Goal: Task Accomplishment & Management: Use online tool/utility

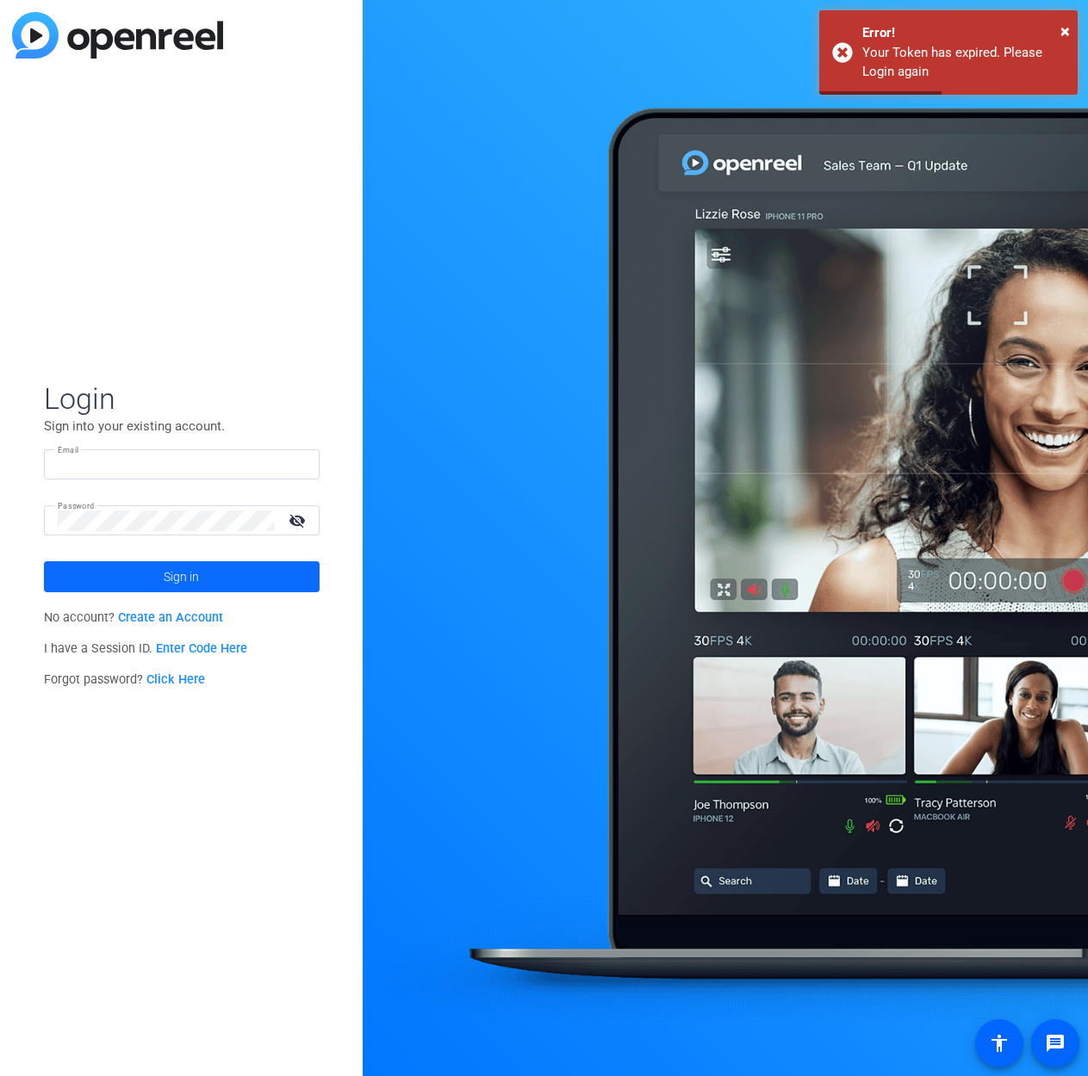
type input "paul.gattuso@precisionvh.com"
click at [225, 579] on span at bounding box center [182, 576] width 276 height 41
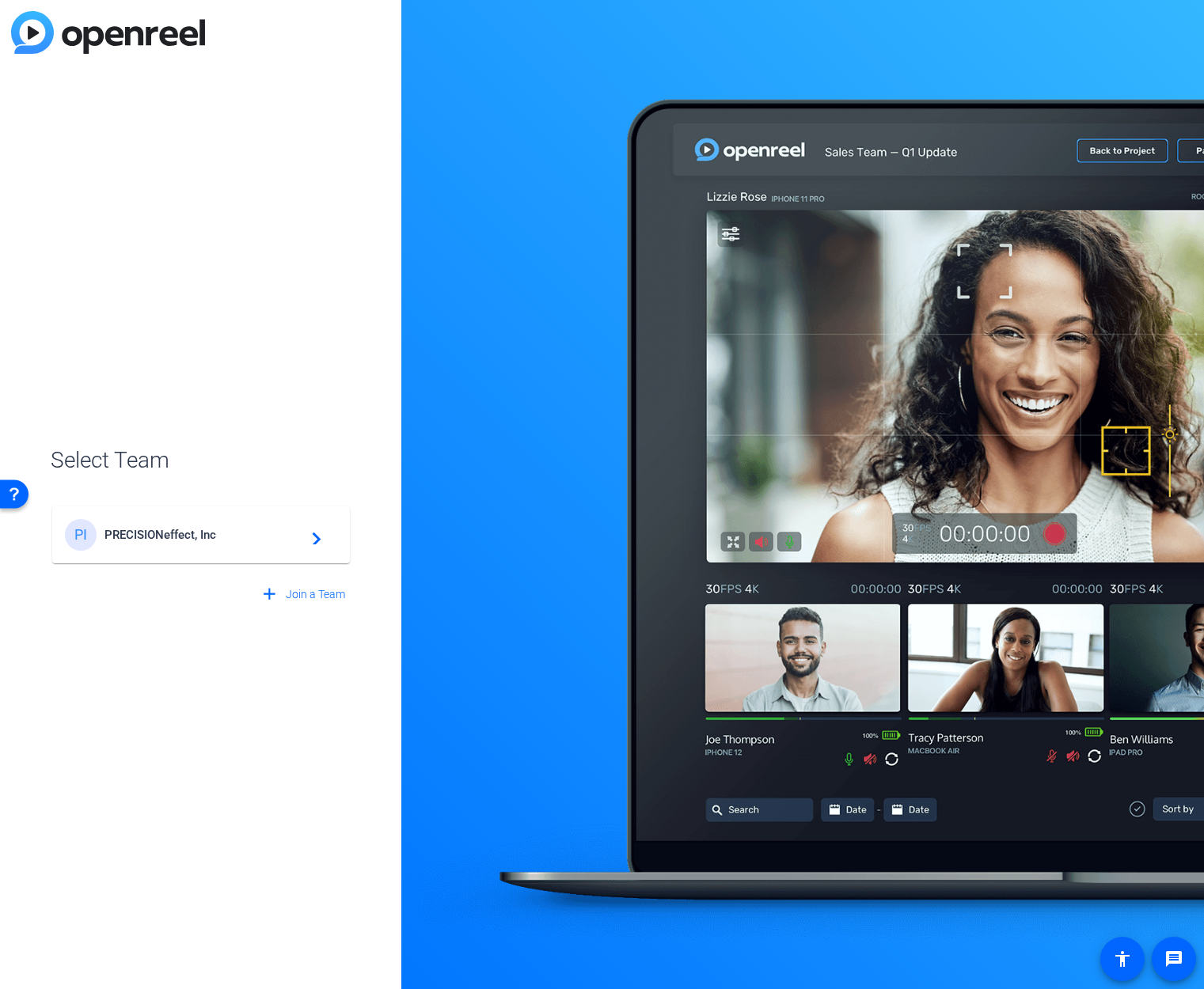
click at [235, 529] on span "PRECISIONeffect, Inc" at bounding box center [203, 534] width 198 height 14
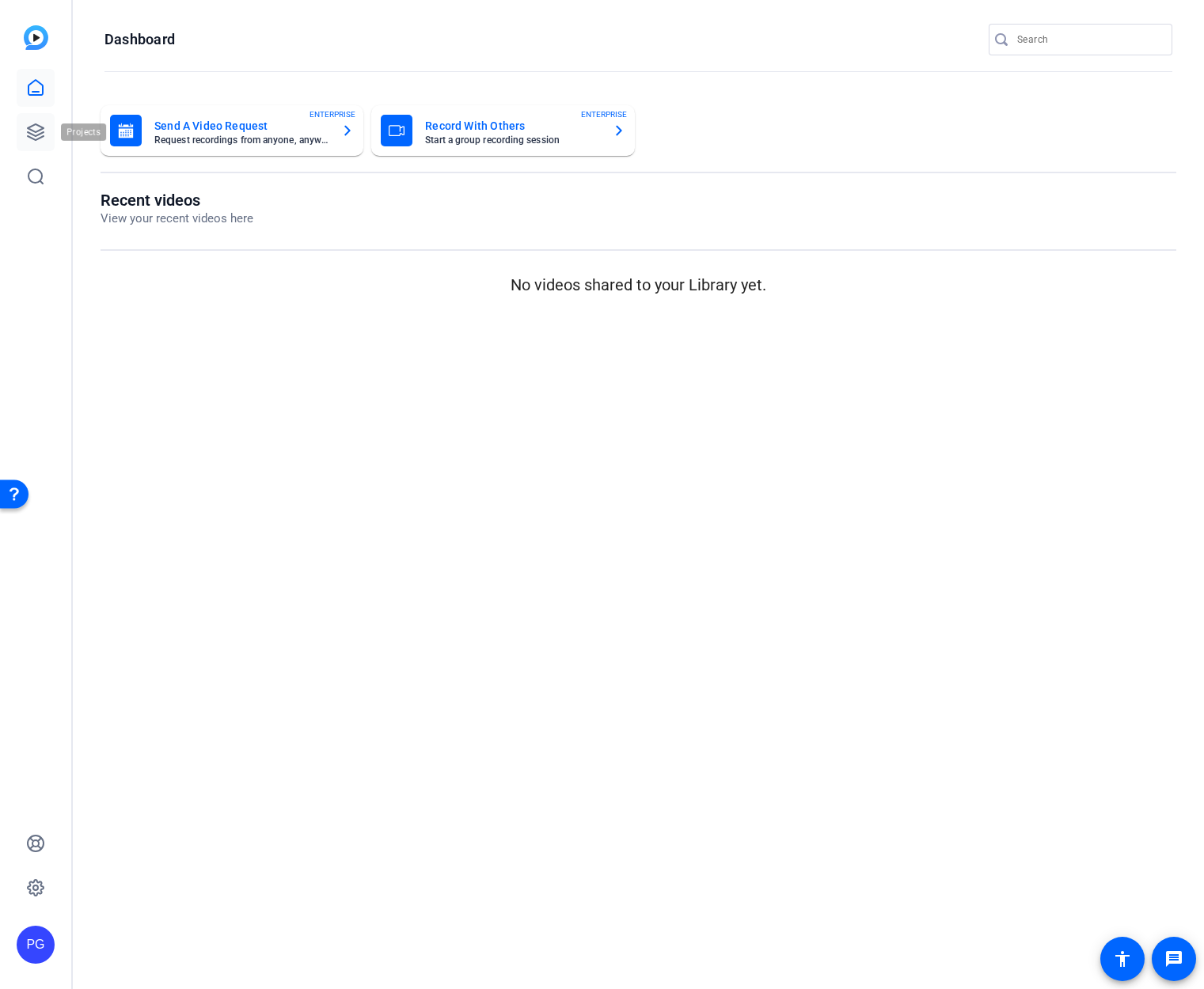
click at [36, 132] on icon at bounding box center [35, 131] width 16 height 16
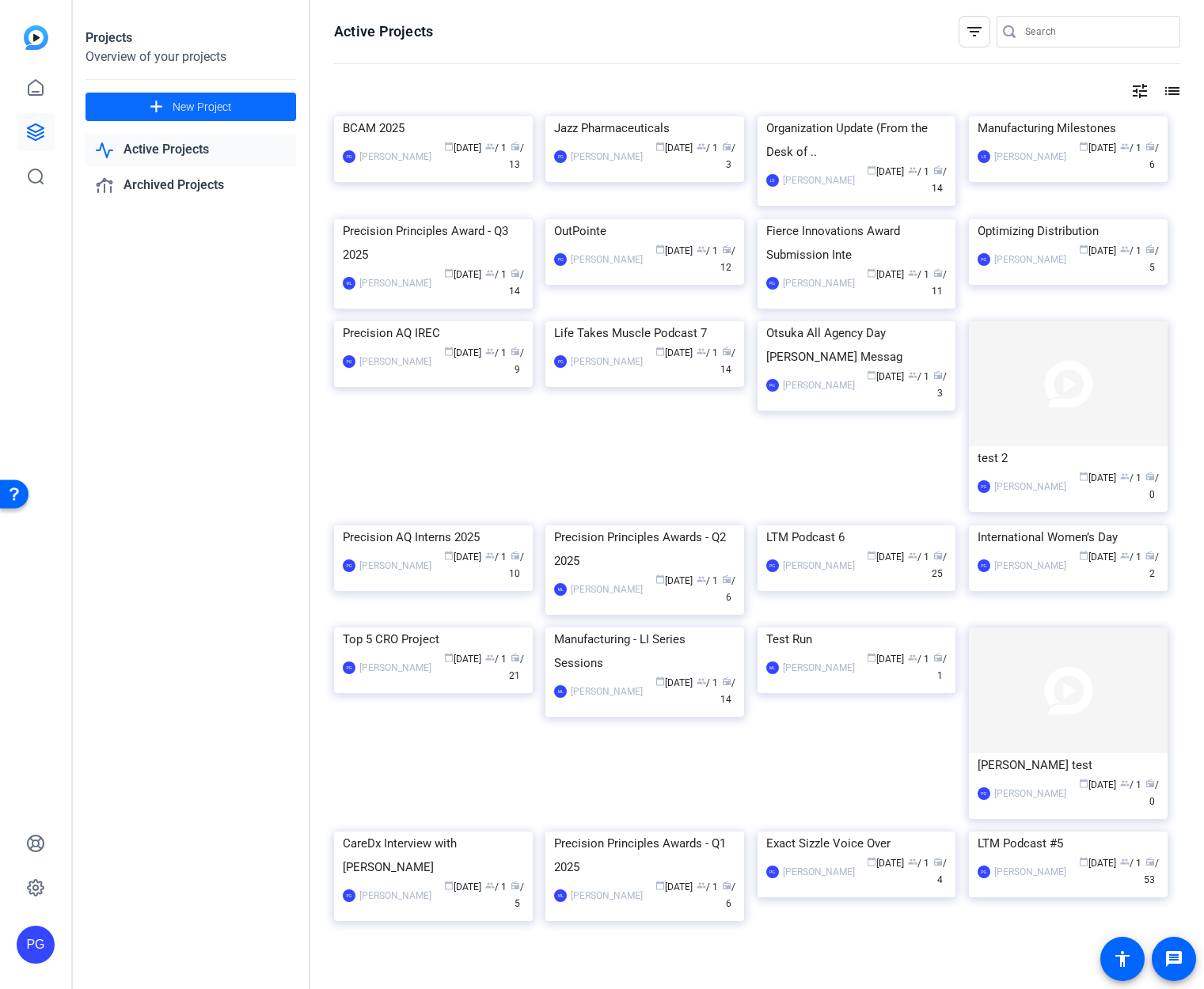
click at [218, 102] on span "New Project" at bounding box center [202, 108] width 60 height 17
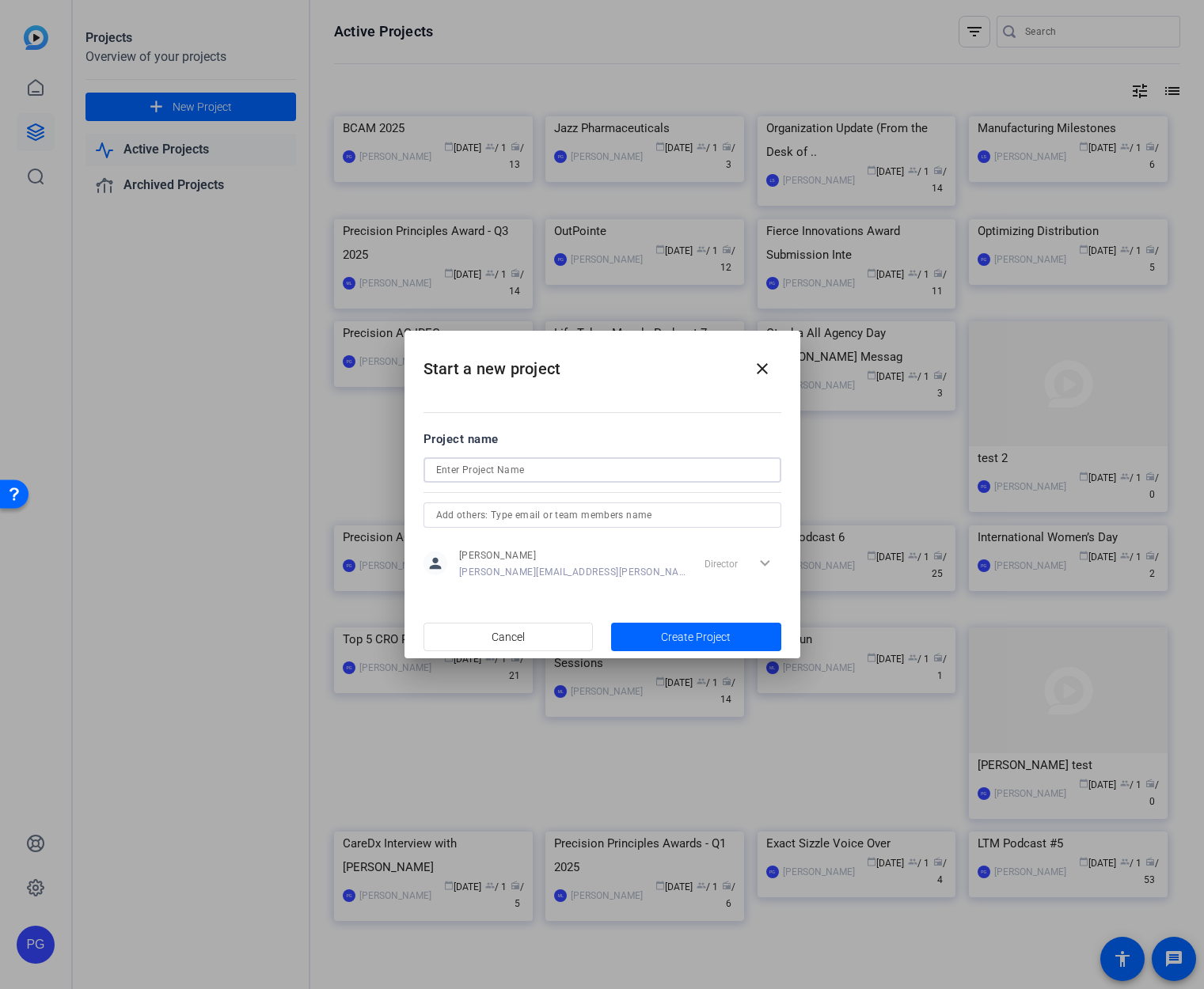
click at [471, 470] on input at bounding box center [602, 470] width 333 height 19
type input "PSN"
click at [705, 632] on span "Create Project" at bounding box center [696, 638] width 70 height 17
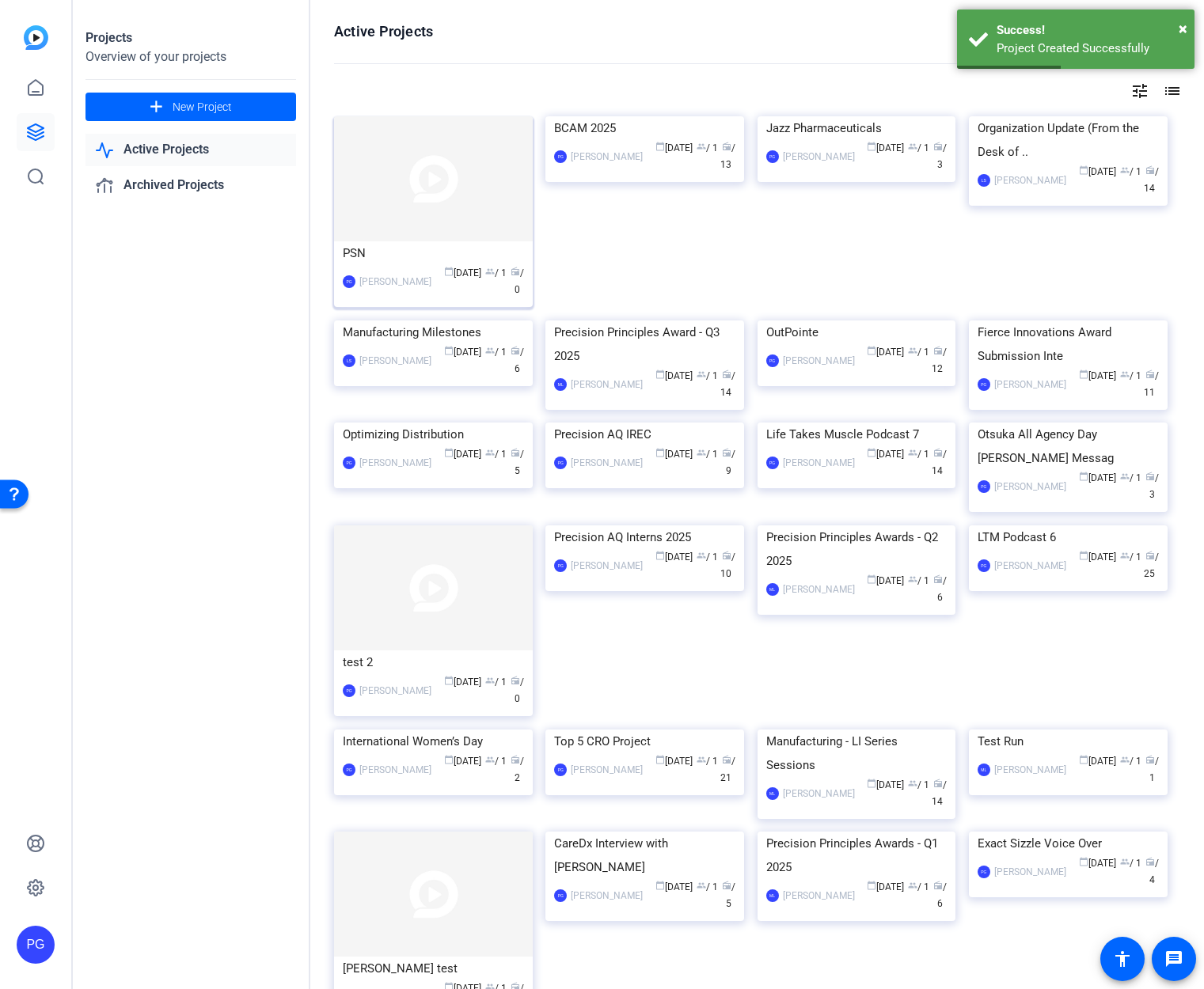
click at [352, 148] on img at bounding box center [433, 179] width 199 height 125
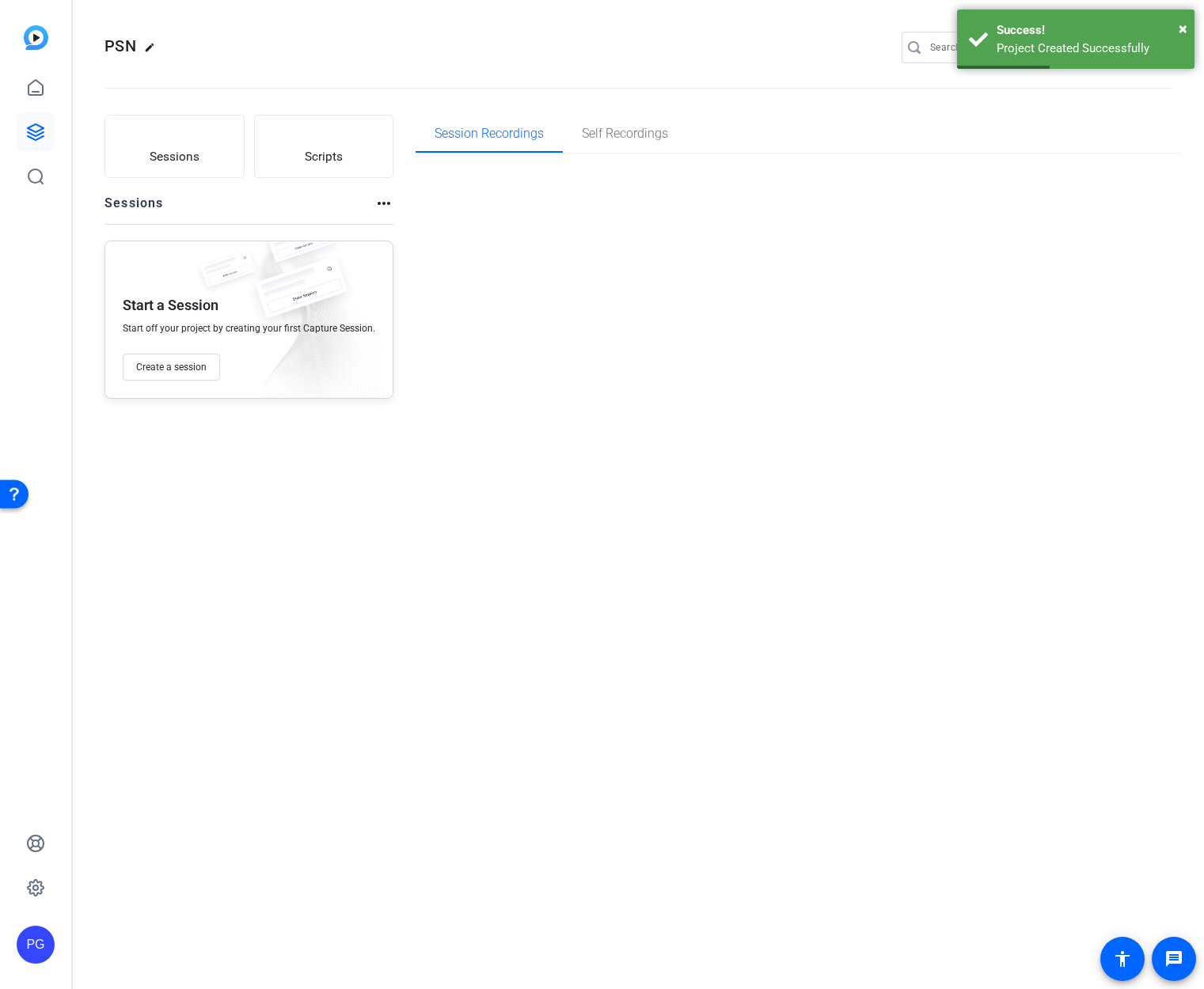
click at [352, 148] on button "Scripts" at bounding box center [324, 146] width 140 height 63
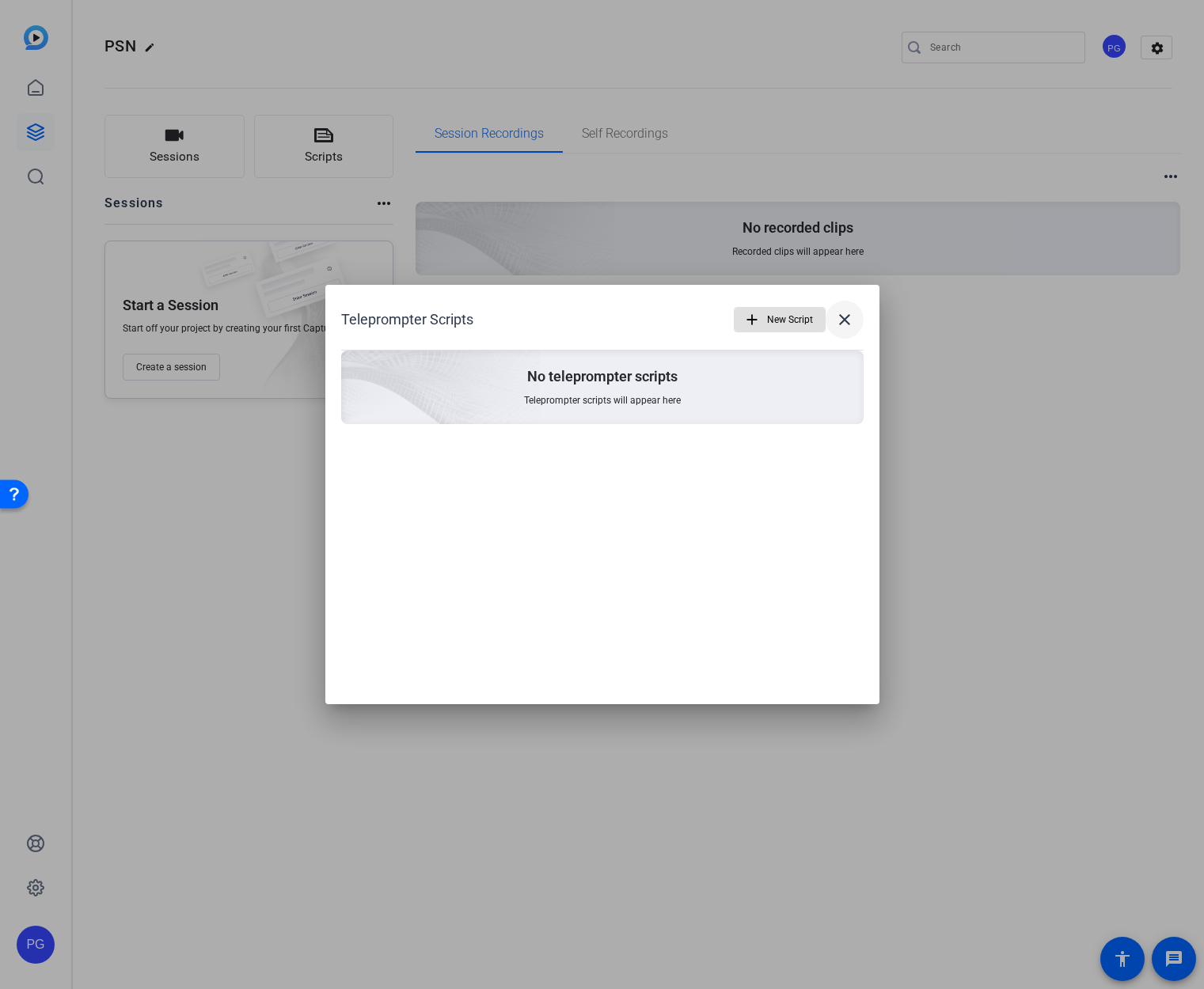
click at [844, 317] on mat-icon "close" at bounding box center [844, 320] width 19 height 19
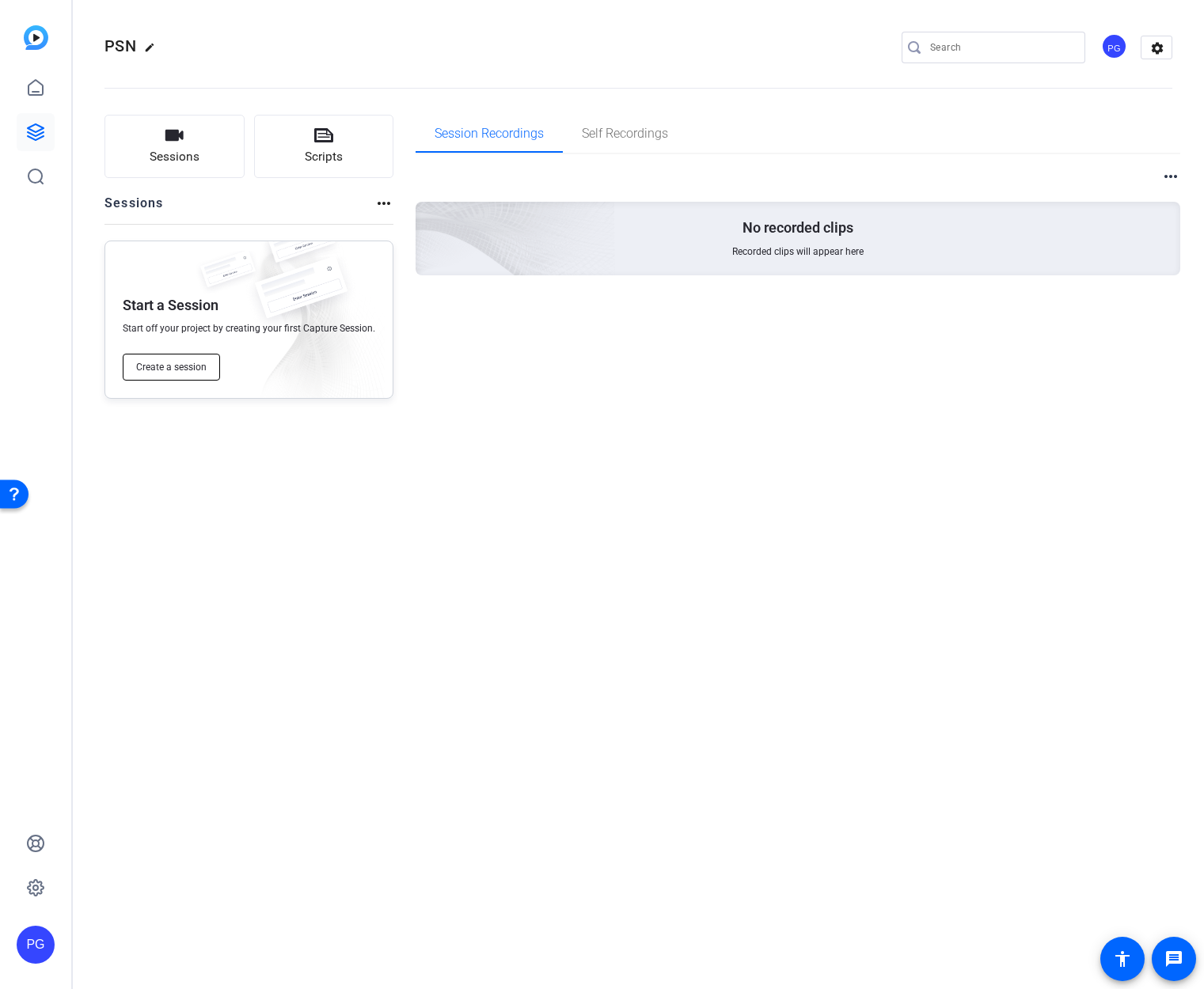
click at [173, 361] on span "Create a session" at bounding box center [171, 368] width 71 height 13
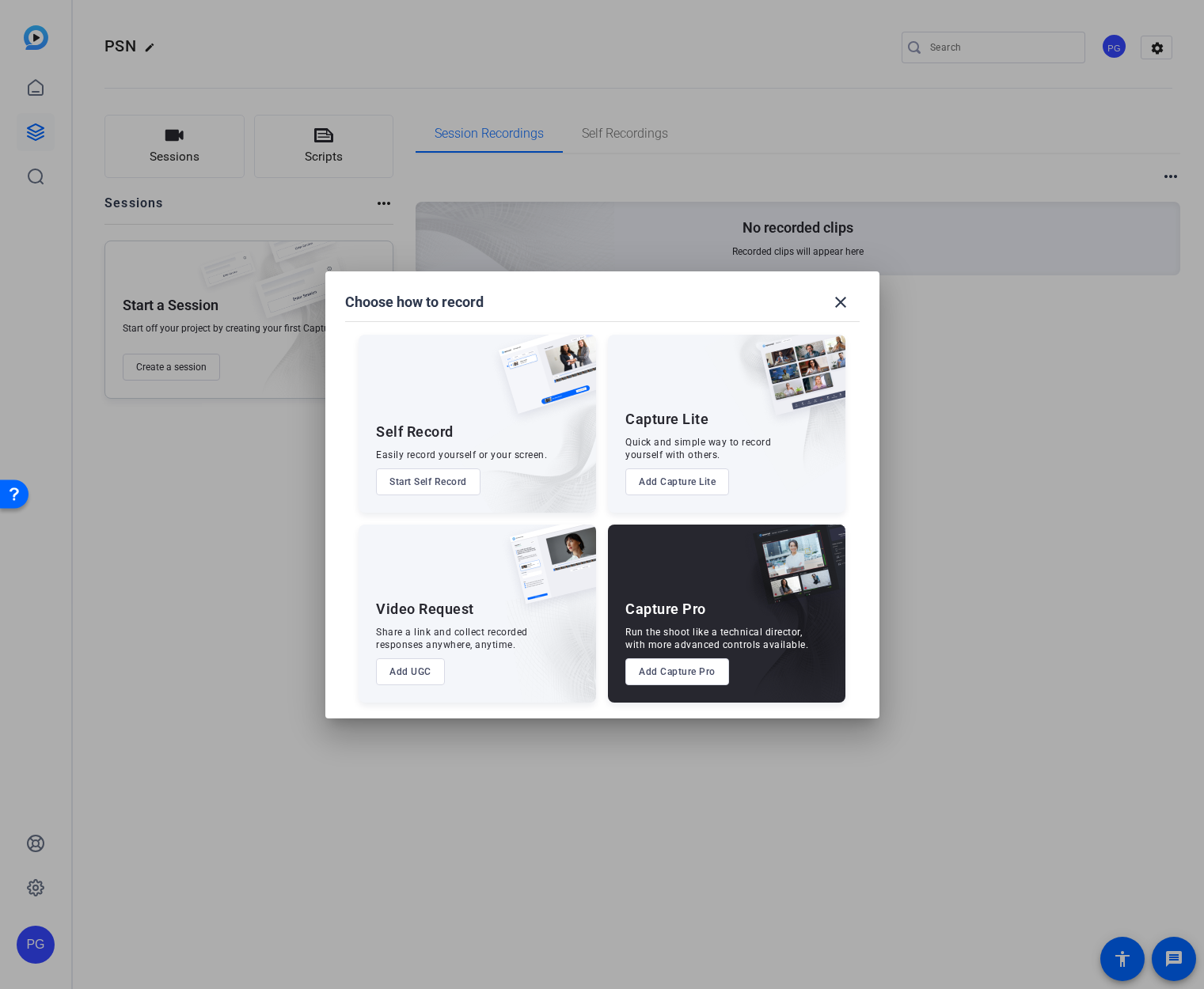
click at [696, 681] on button "Add Capture Pro" at bounding box center [676, 671] width 104 height 27
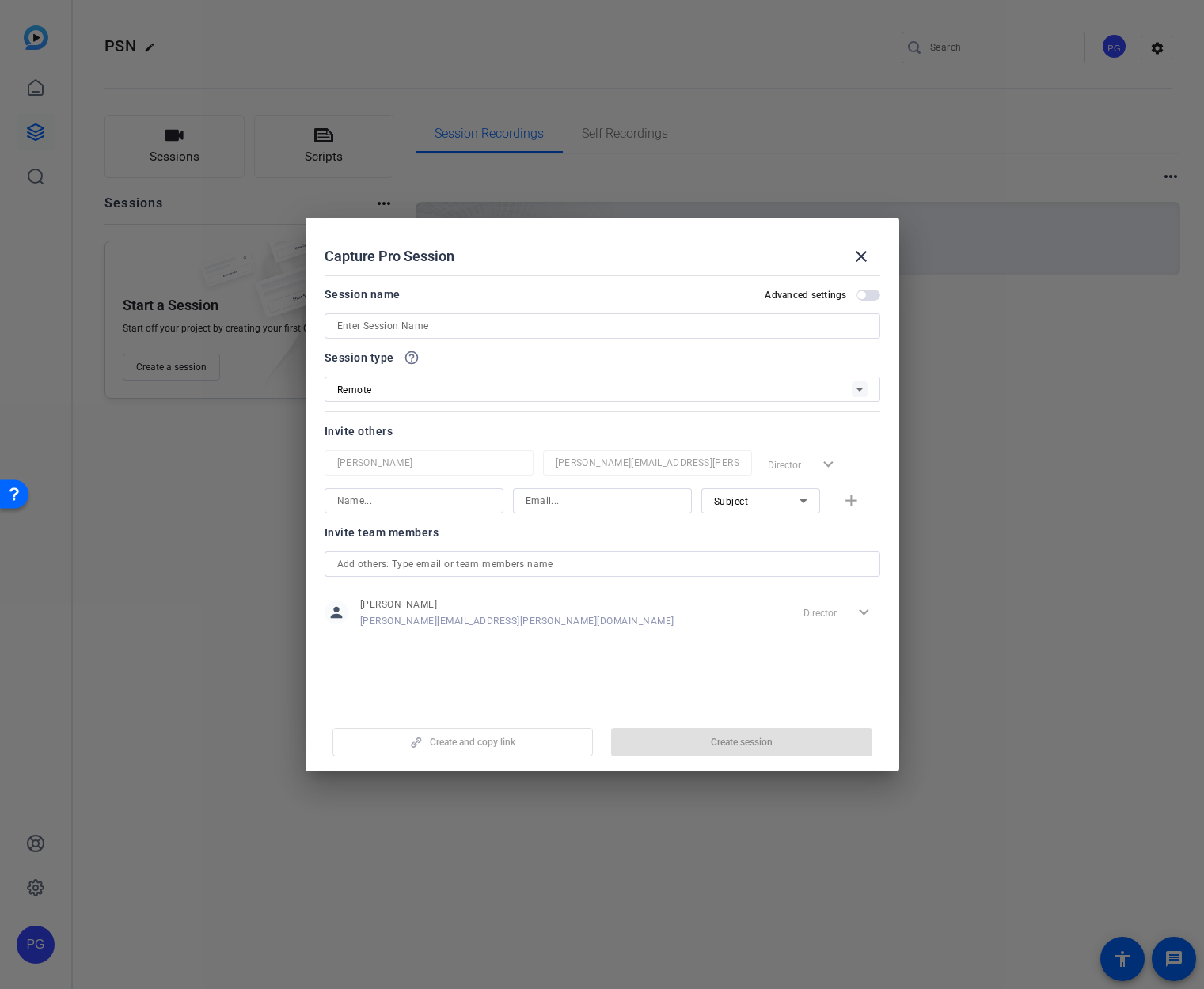
click at [347, 322] on input at bounding box center [602, 325] width 530 height 19
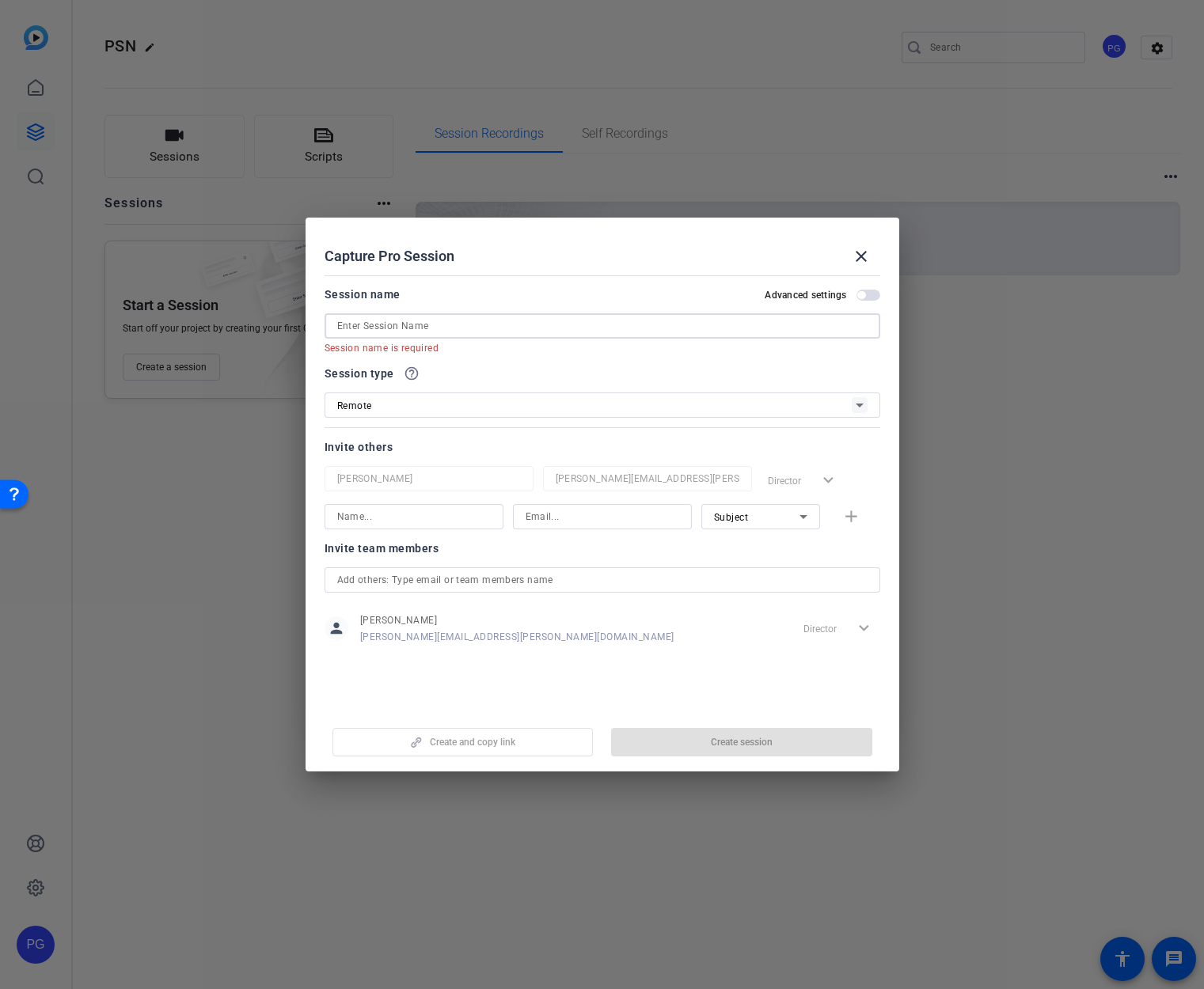
click at [381, 324] on input at bounding box center [602, 325] width 530 height 19
paste input "[PERSON_NAME]"
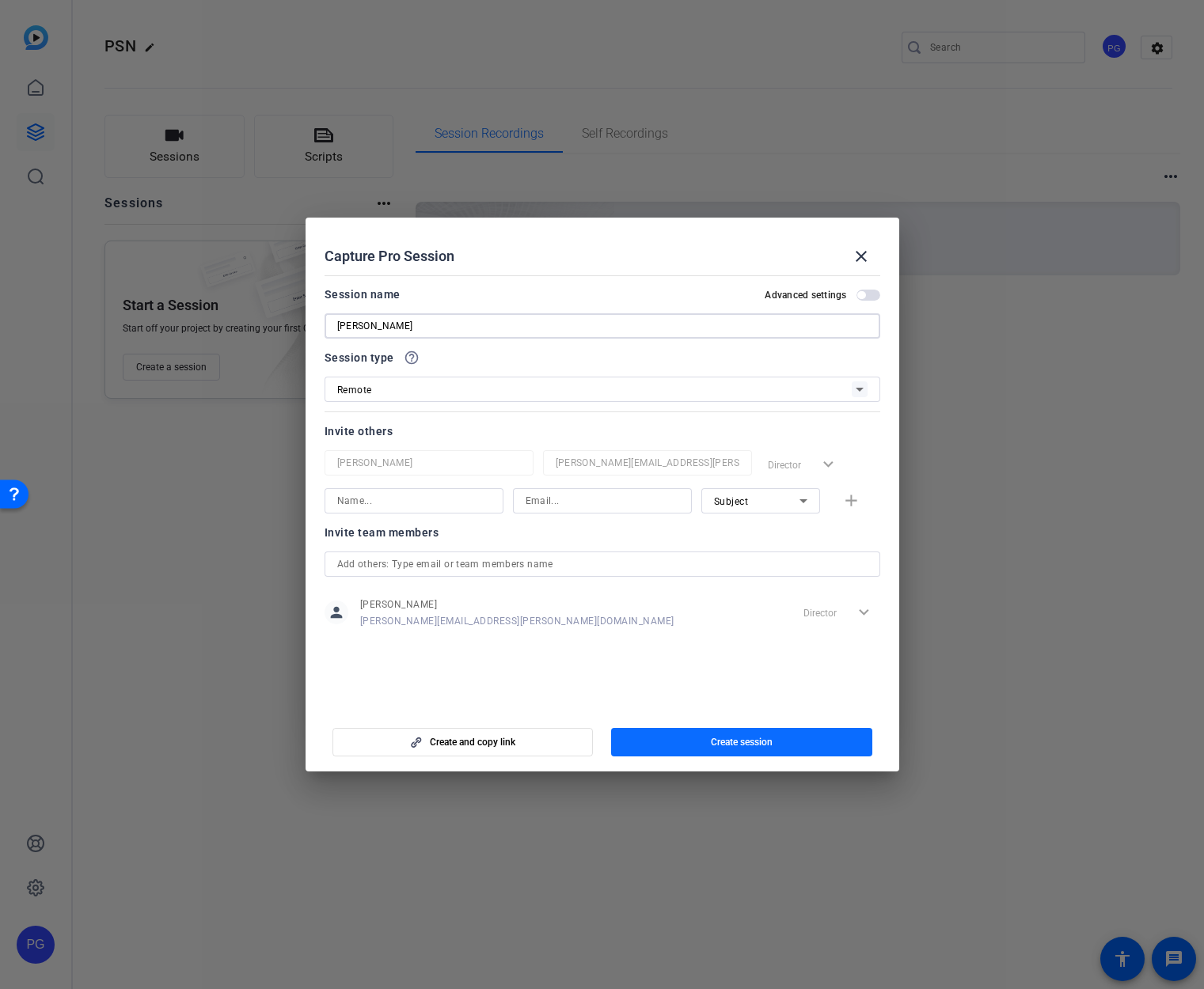
type input "[PERSON_NAME]"
click at [789, 741] on span "button" at bounding box center [742, 742] width 261 height 38
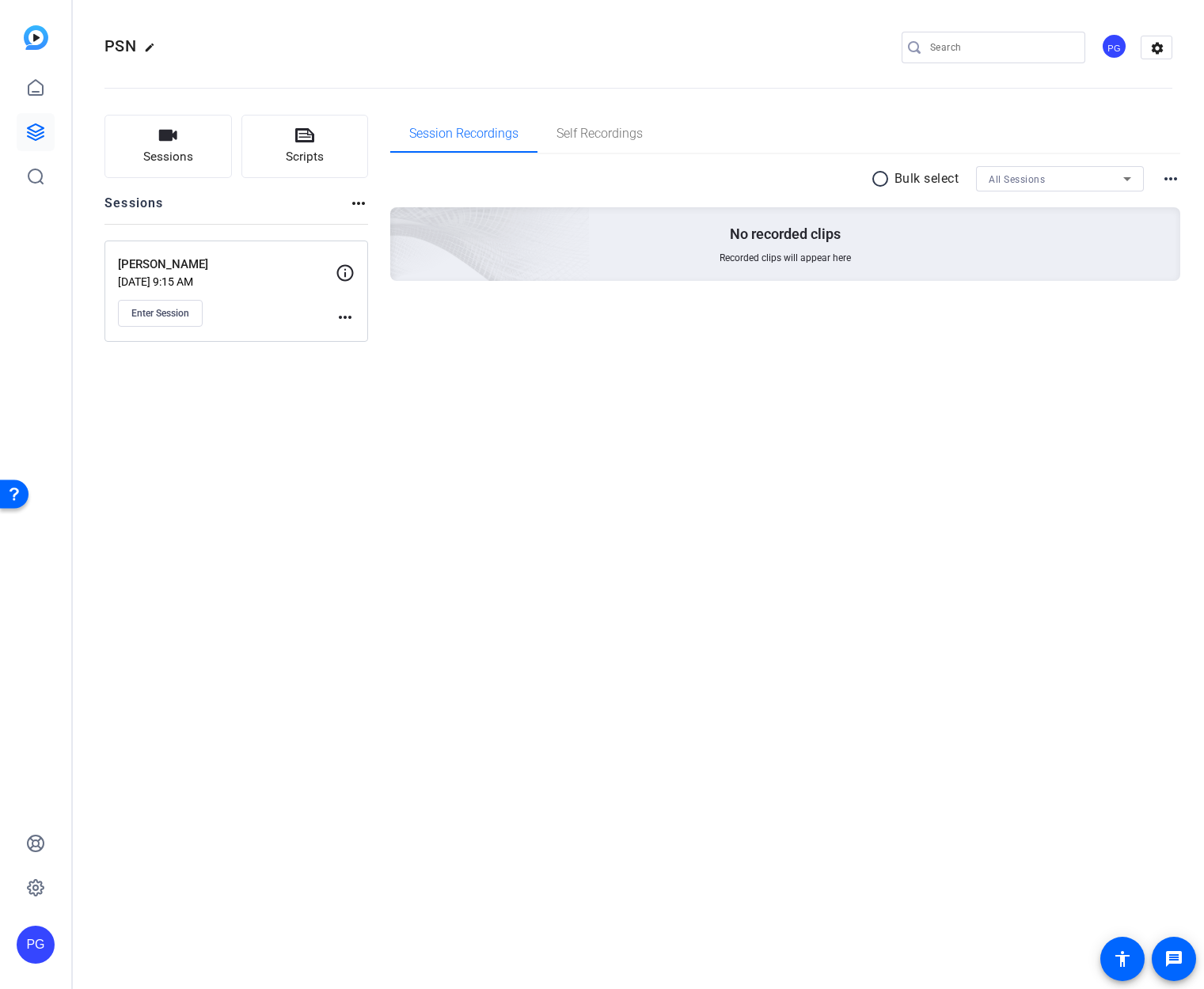
click at [346, 317] on mat-icon "more_horiz" at bounding box center [345, 317] width 19 height 19
click at [377, 340] on span "Edit Session" at bounding box center [384, 340] width 72 height 19
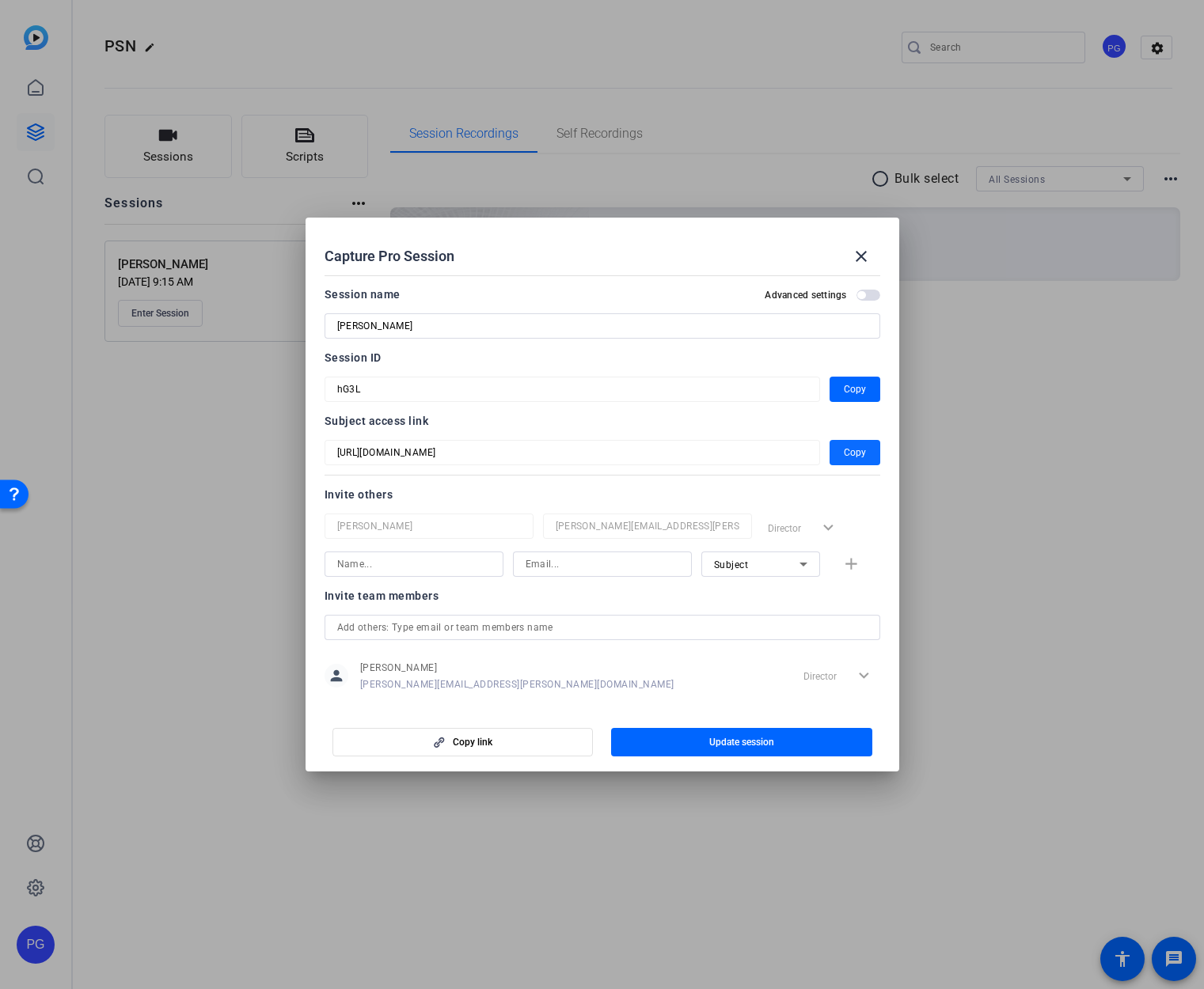
click at [855, 449] on span "Copy" at bounding box center [855, 452] width 22 height 19
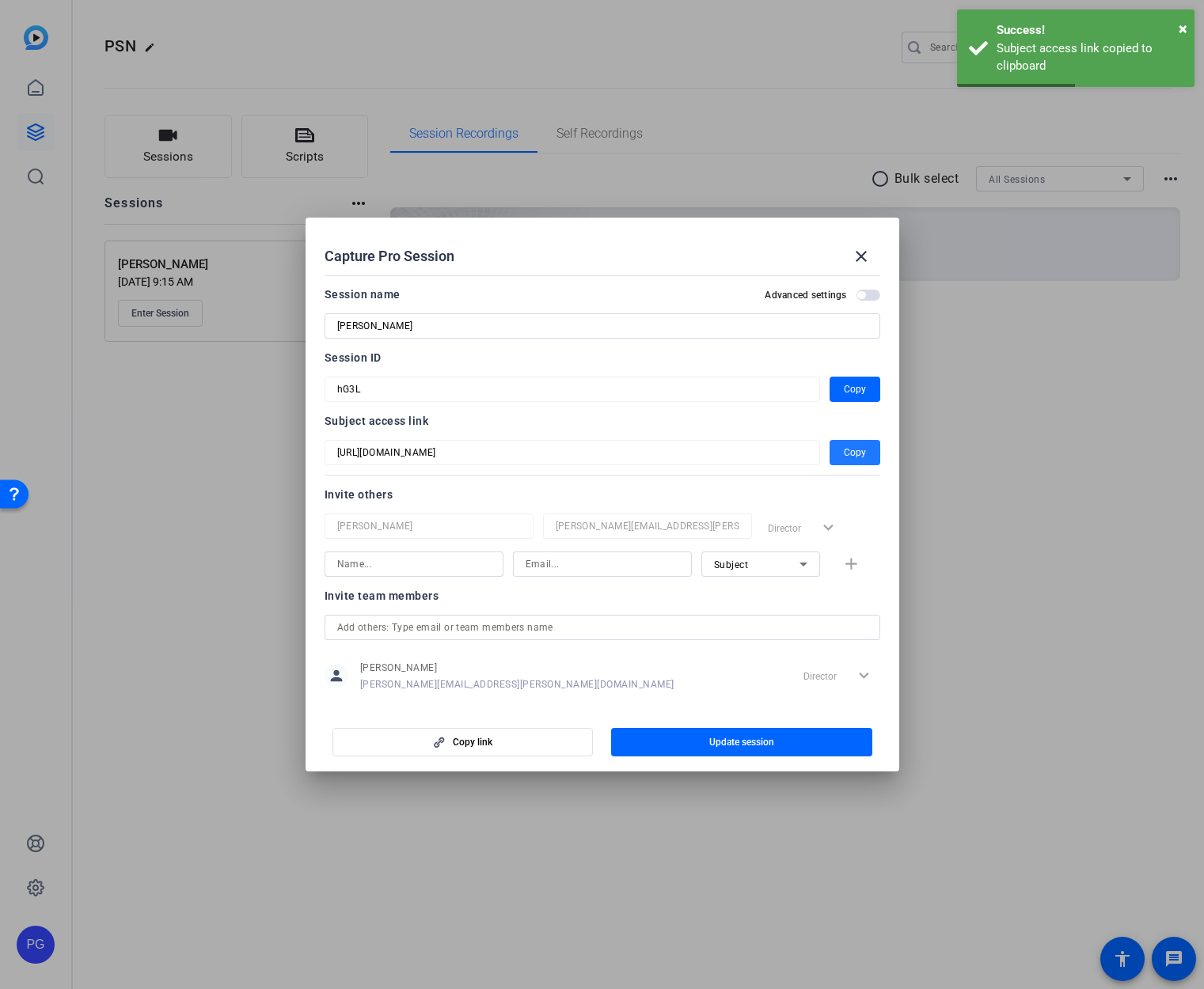
scroll to position [20, 0]
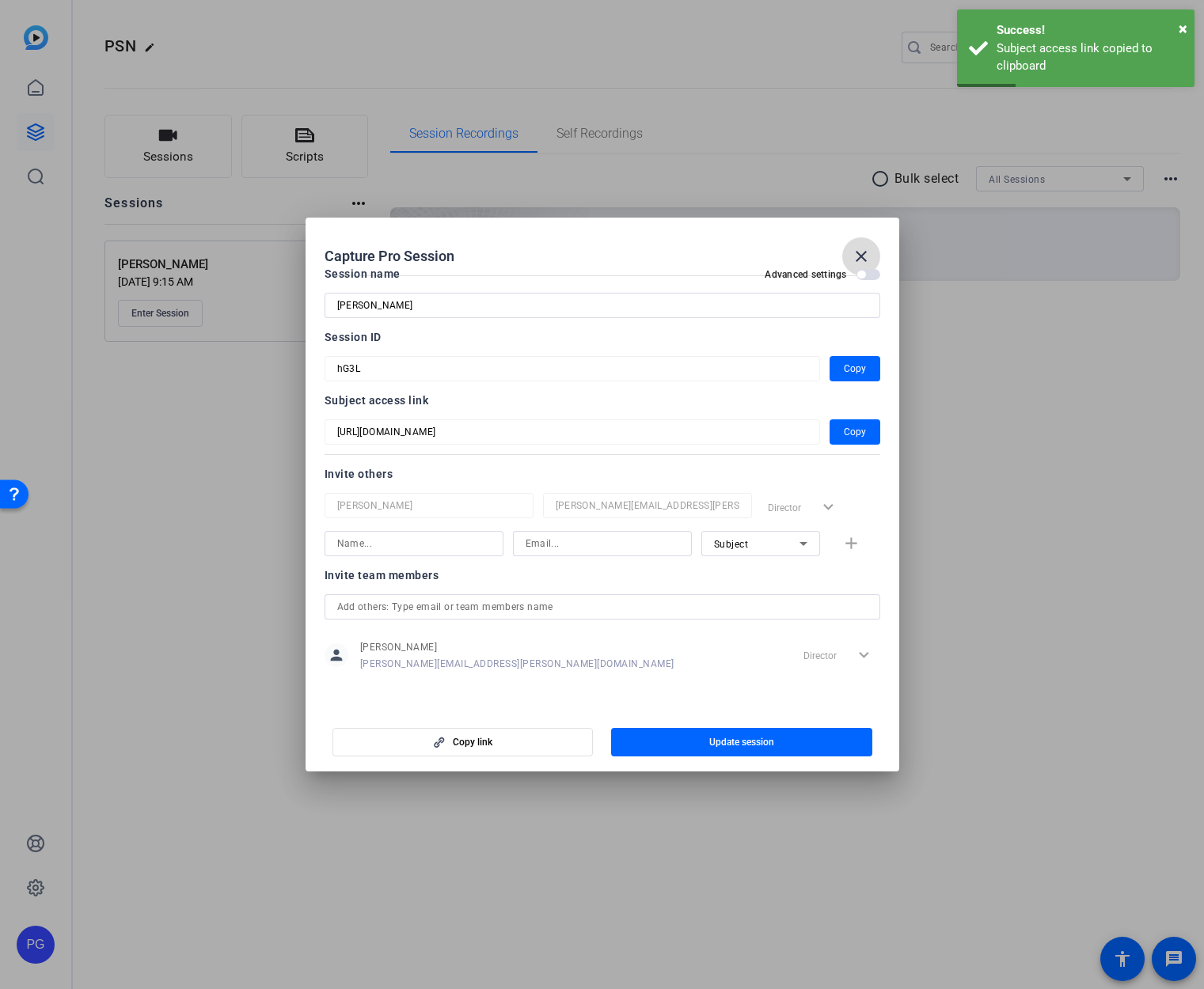
drag, startPoint x: 860, startPoint y: 250, endPoint x: 825, endPoint y: 251, distance: 35.0
click at [860, 250] on mat-icon "close" at bounding box center [861, 256] width 19 height 19
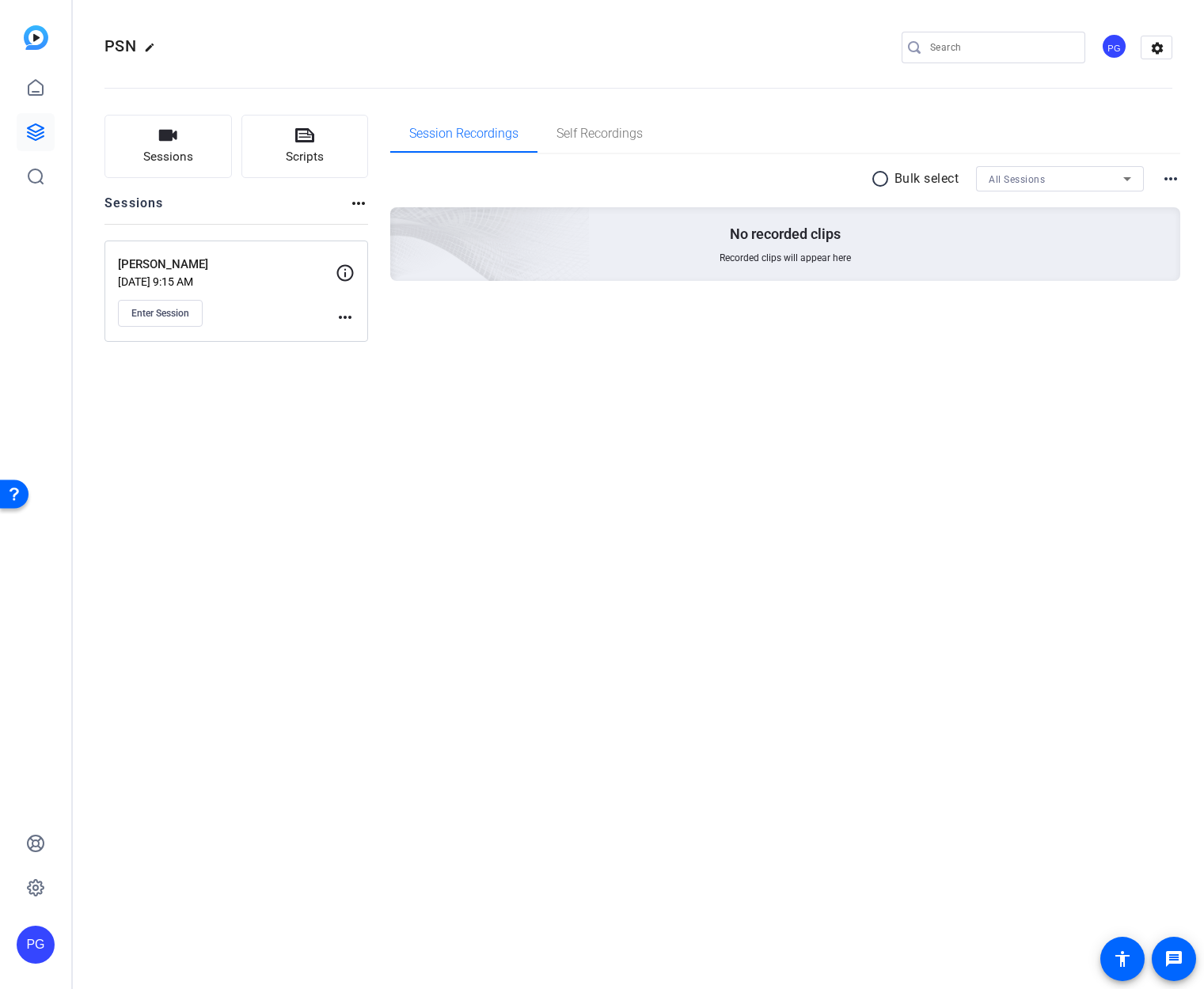
drag, startPoint x: 823, startPoint y: 637, endPoint x: 811, endPoint y: 630, distance: 13.9
click at [821, 635] on div "PSN edit PG settings Sessions Scripts Sessions more_horiz Deana Demjan Sep 30, …" at bounding box center [638, 494] width 1130 height 989
click at [339, 316] on mat-icon "more_horiz" at bounding box center [345, 317] width 19 height 19
click at [358, 342] on span "Edit Session" at bounding box center [384, 340] width 72 height 19
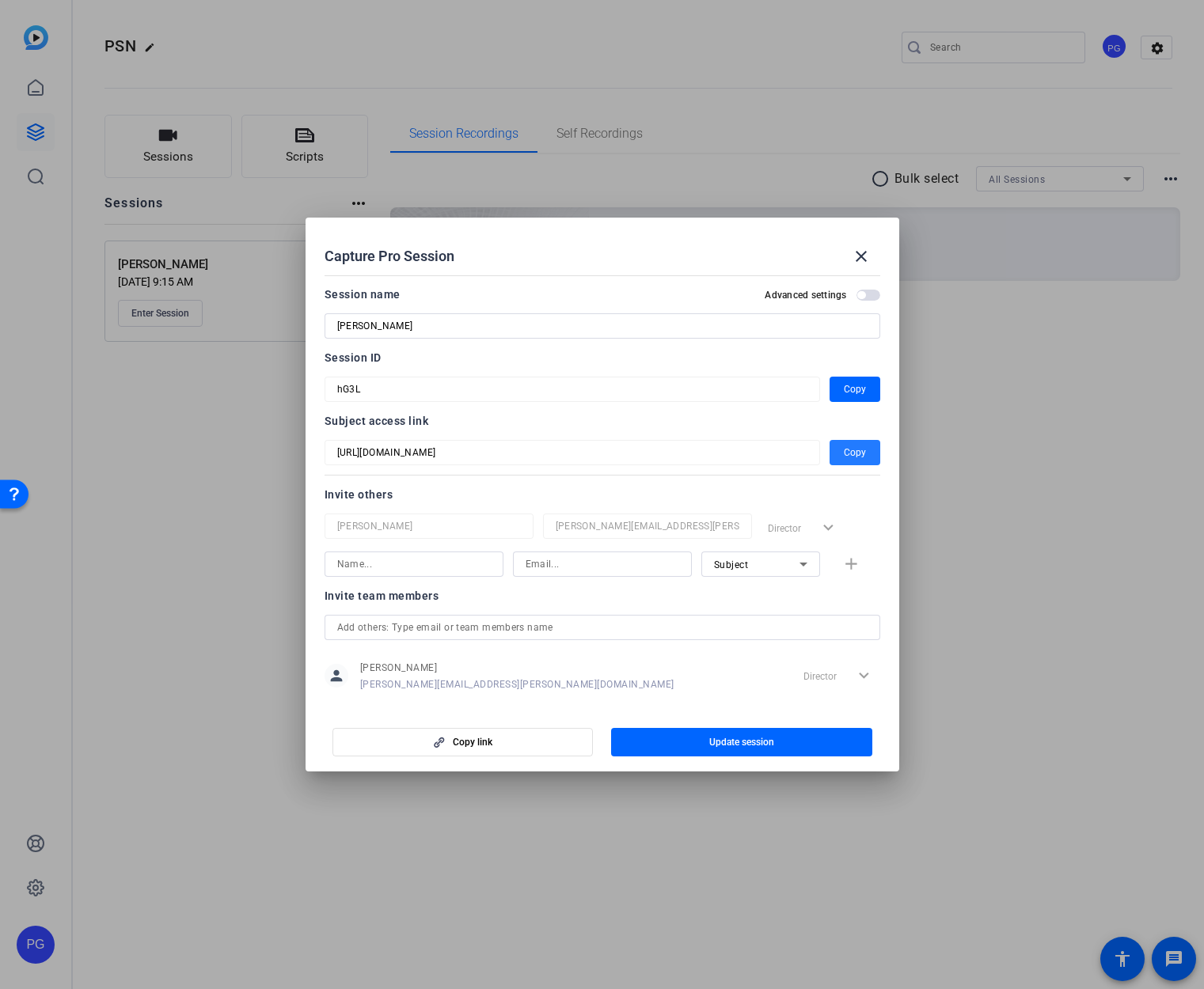
click at [858, 452] on span "Copy" at bounding box center [855, 452] width 22 height 19
click at [858, 396] on span "Copy" at bounding box center [855, 389] width 22 height 19
click at [862, 253] on mat-icon "close" at bounding box center [861, 256] width 19 height 19
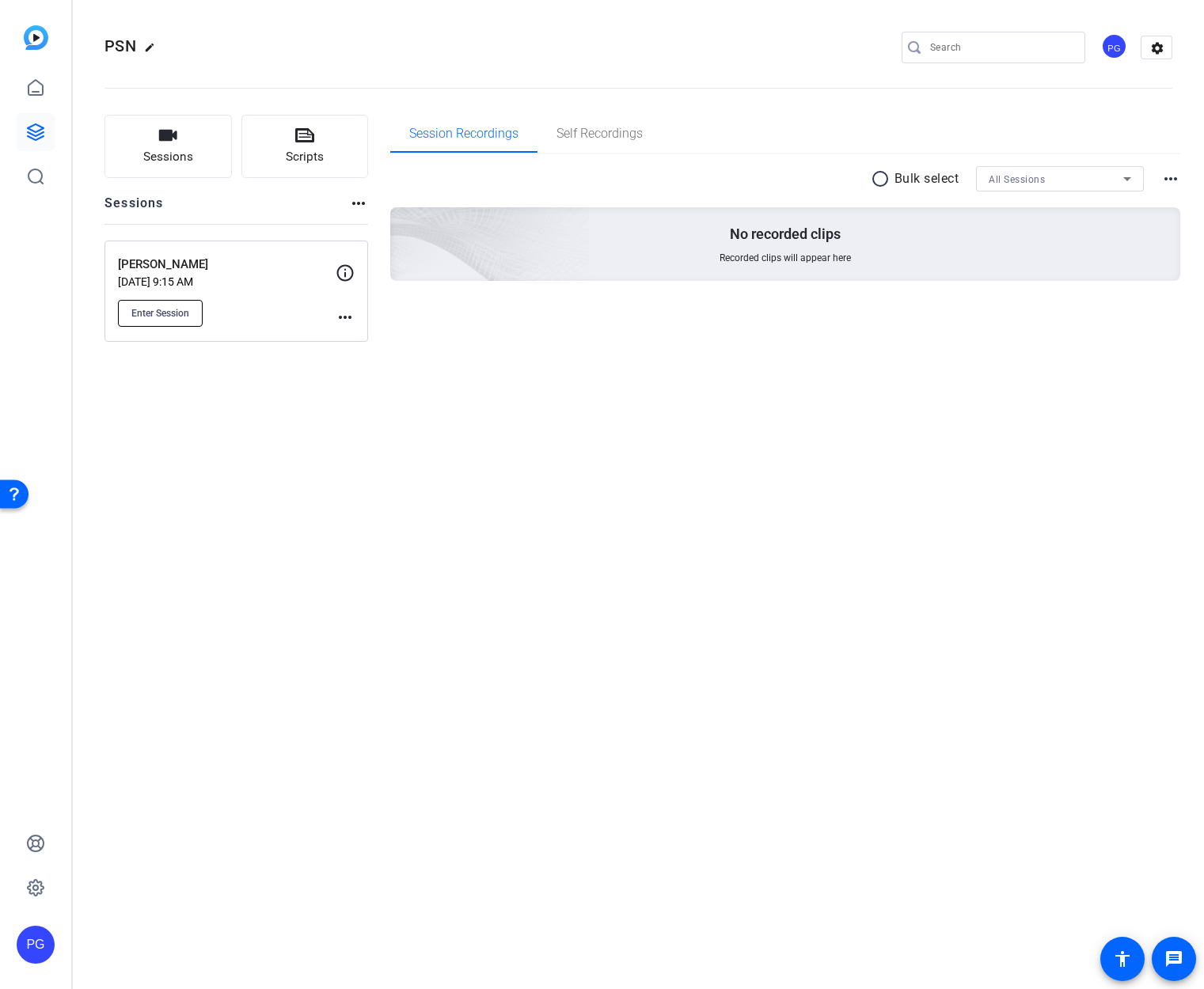
click at [175, 311] on span "Enter Session" at bounding box center [160, 313] width 58 height 13
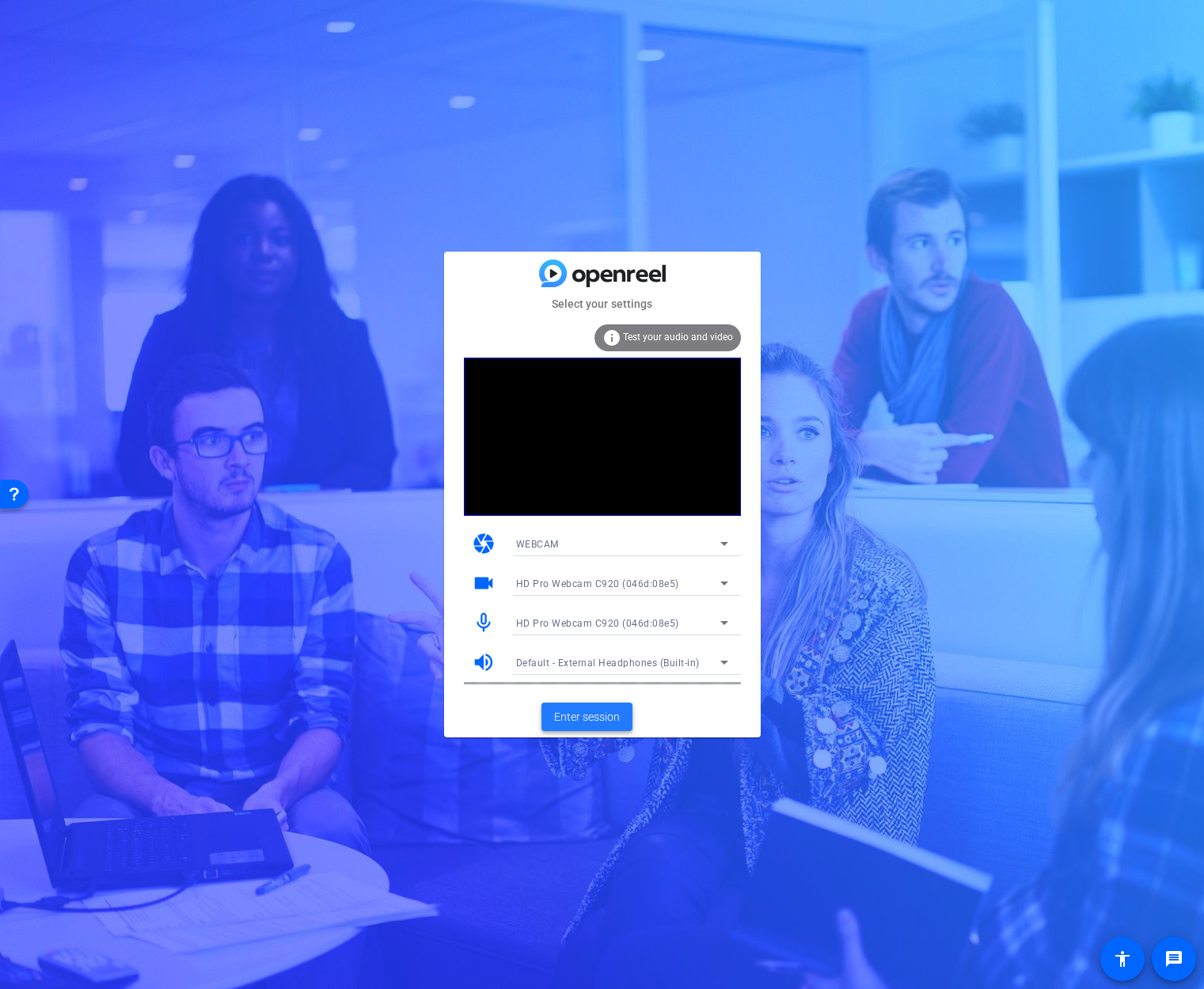
click at [592, 715] on span "Enter session" at bounding box center [586, 718] width 65 height 17
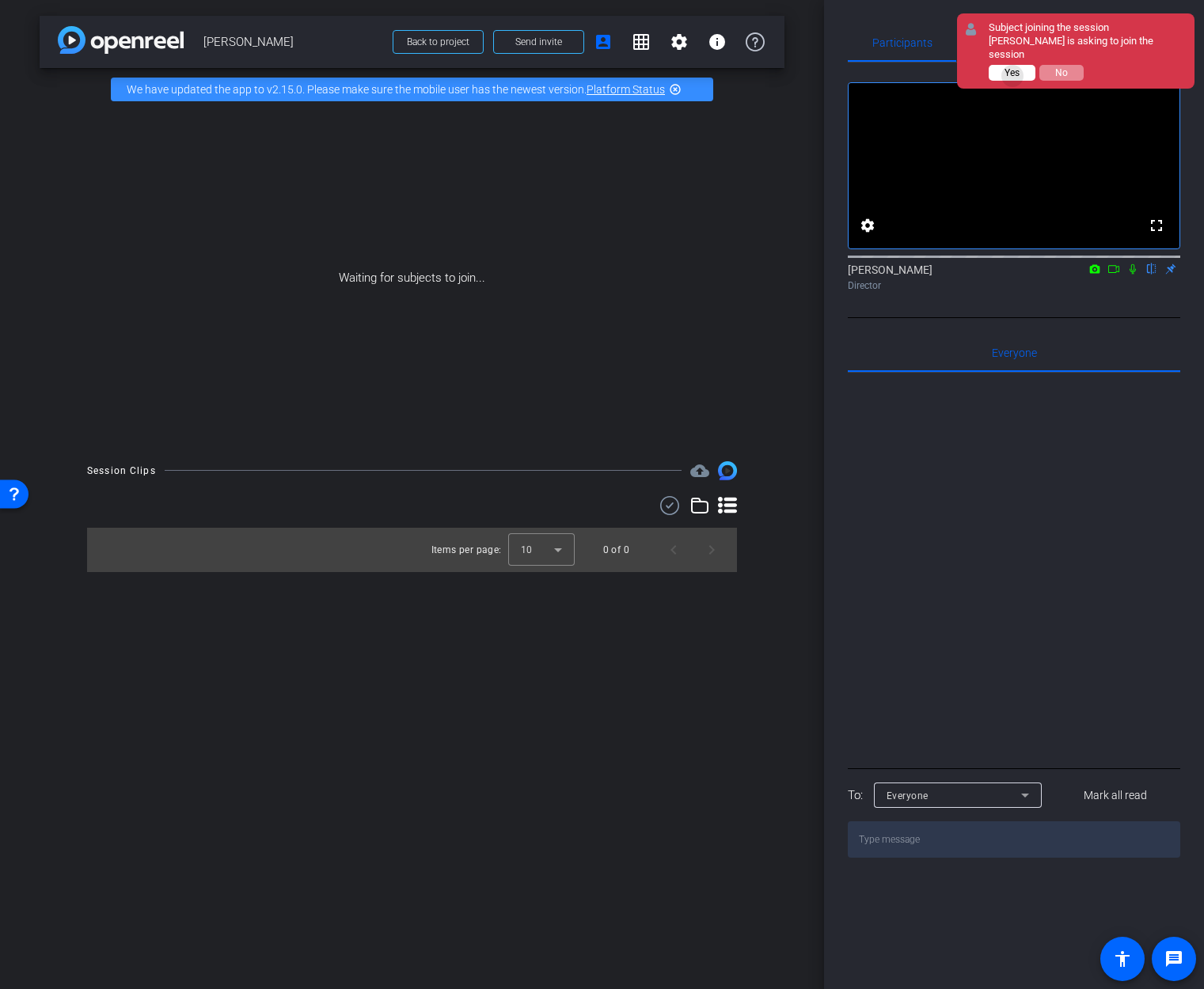
click at [1013, 67] on span "Yes" at bounding box center [1012, 73] width 15 height 11
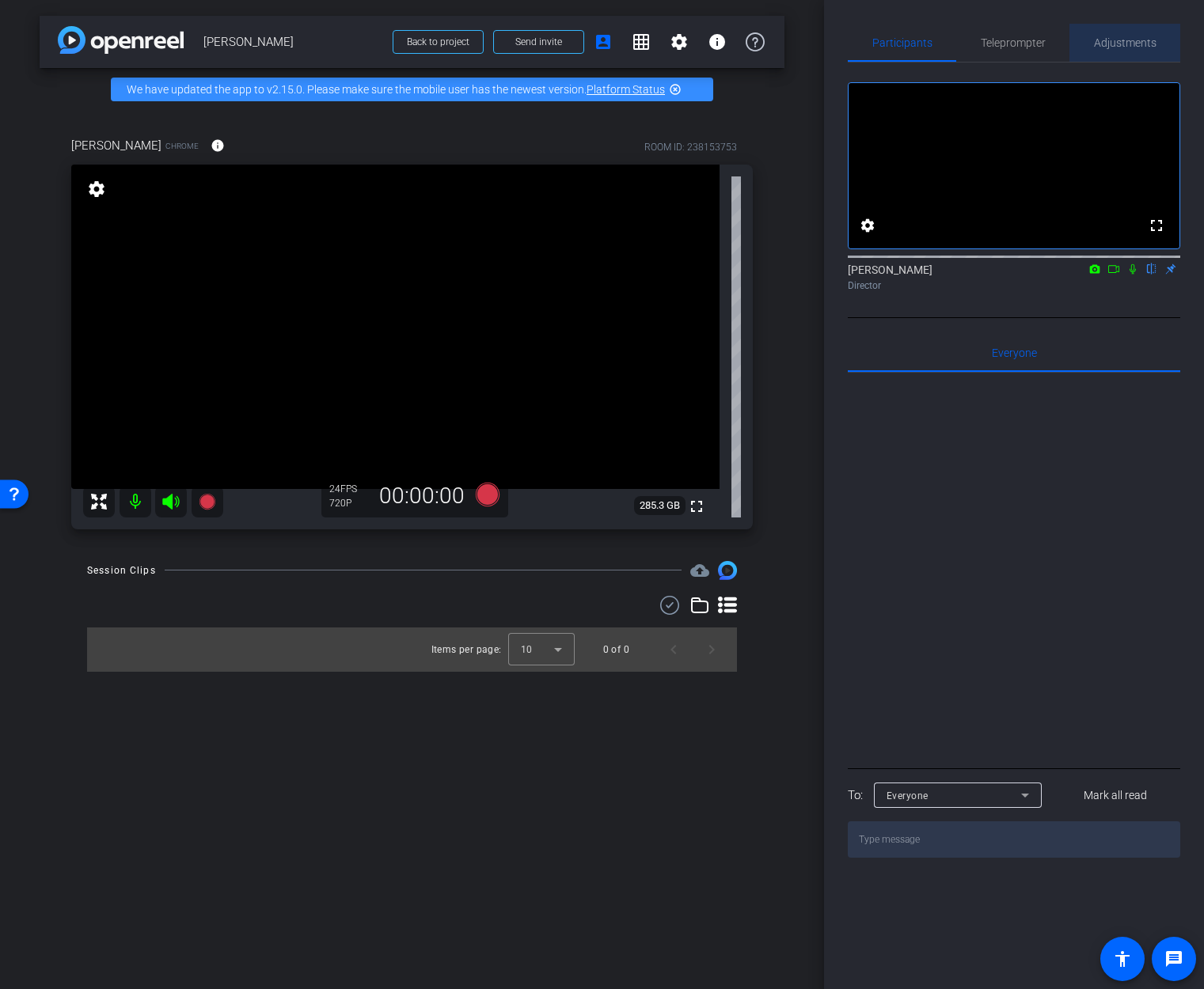
click at [1117, 37] on span "Adjustments" at bounding box center [1125, 42] width 62 height 11
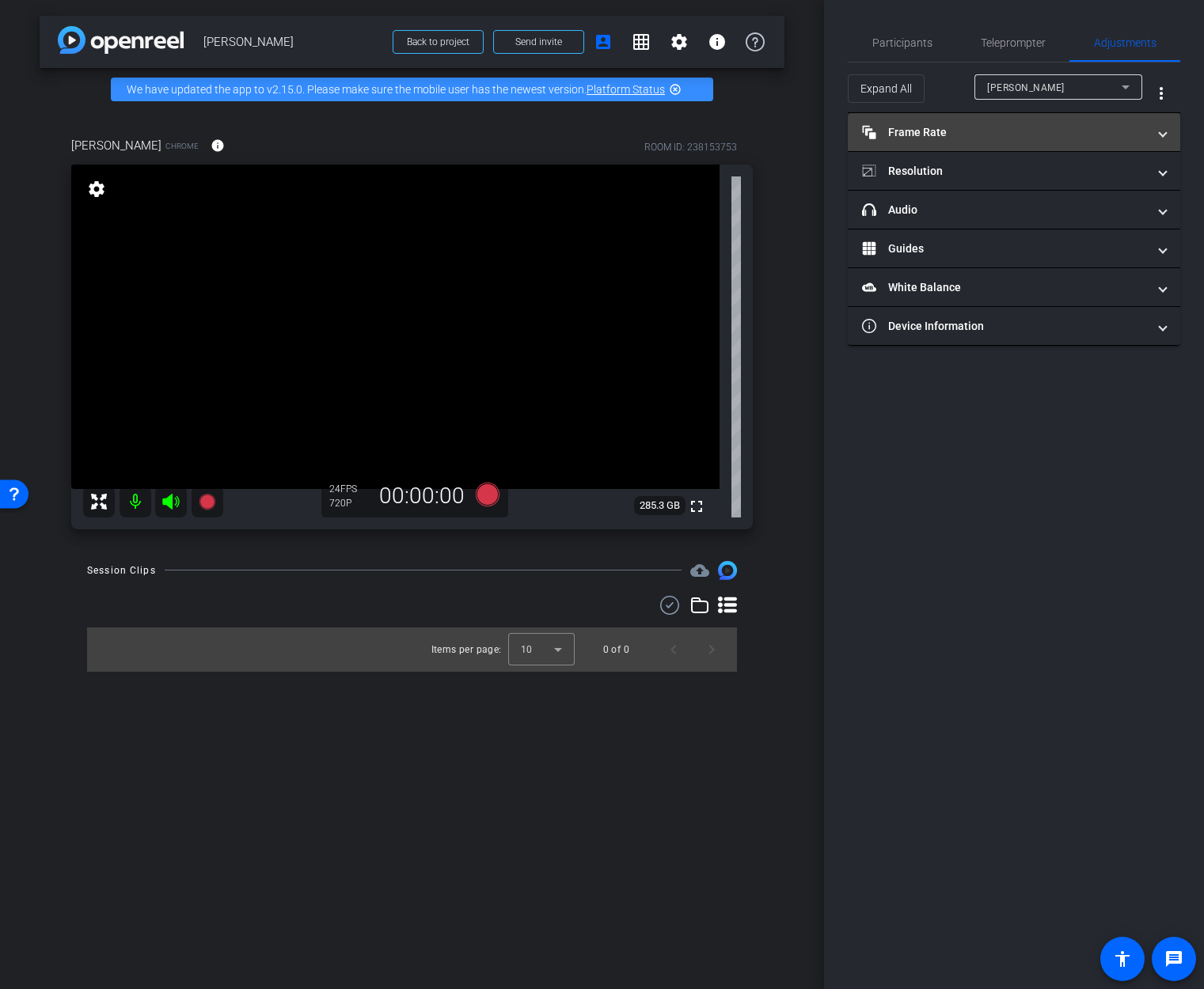
click at [973, 128] on mat-panel-title "Frame Rate Frame Rate" at bounding box center [1005, 132] width 285 height 17
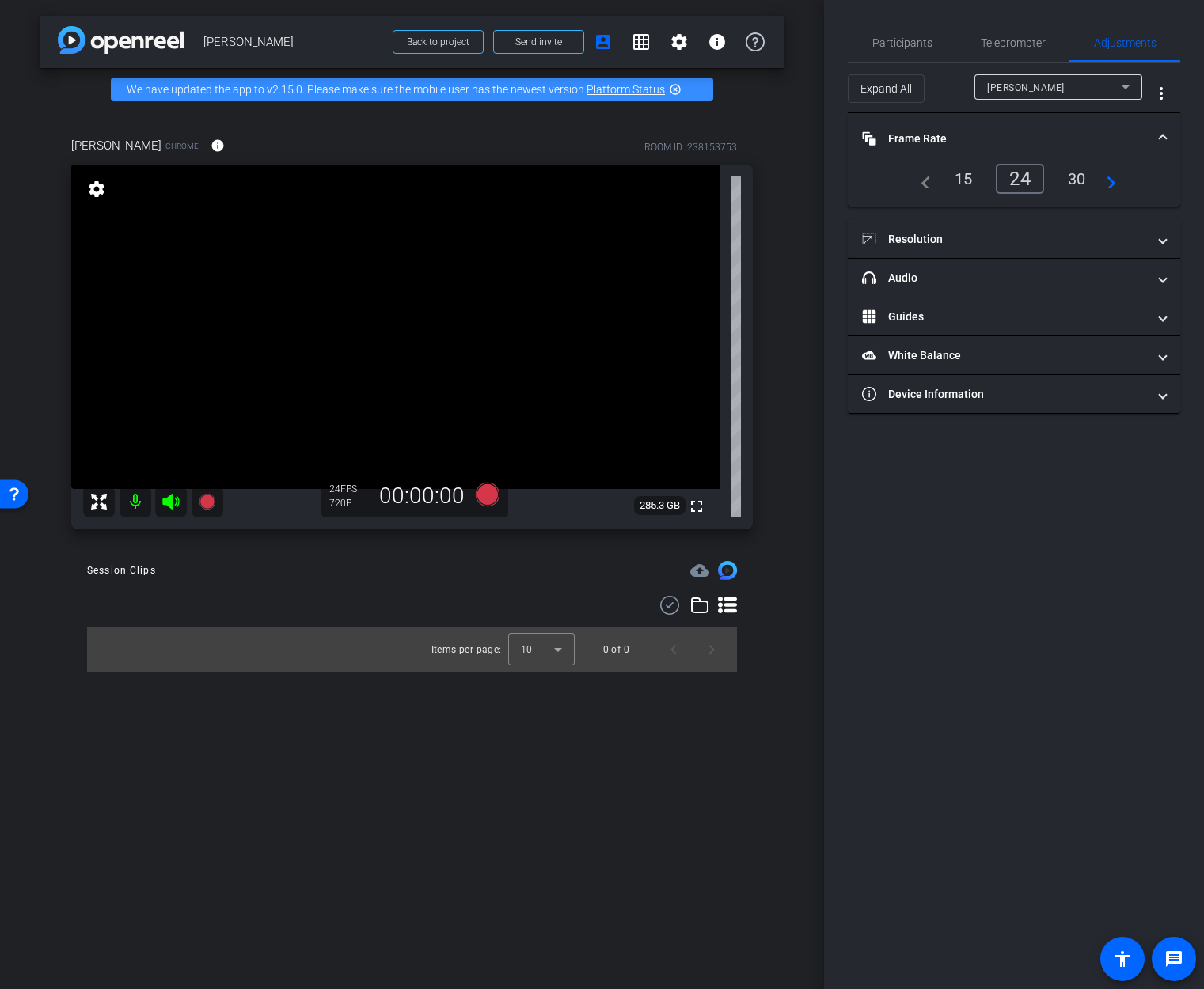
click at [1072, 176] on div "30" at bounding box center [1077, 178] width 42 height 27
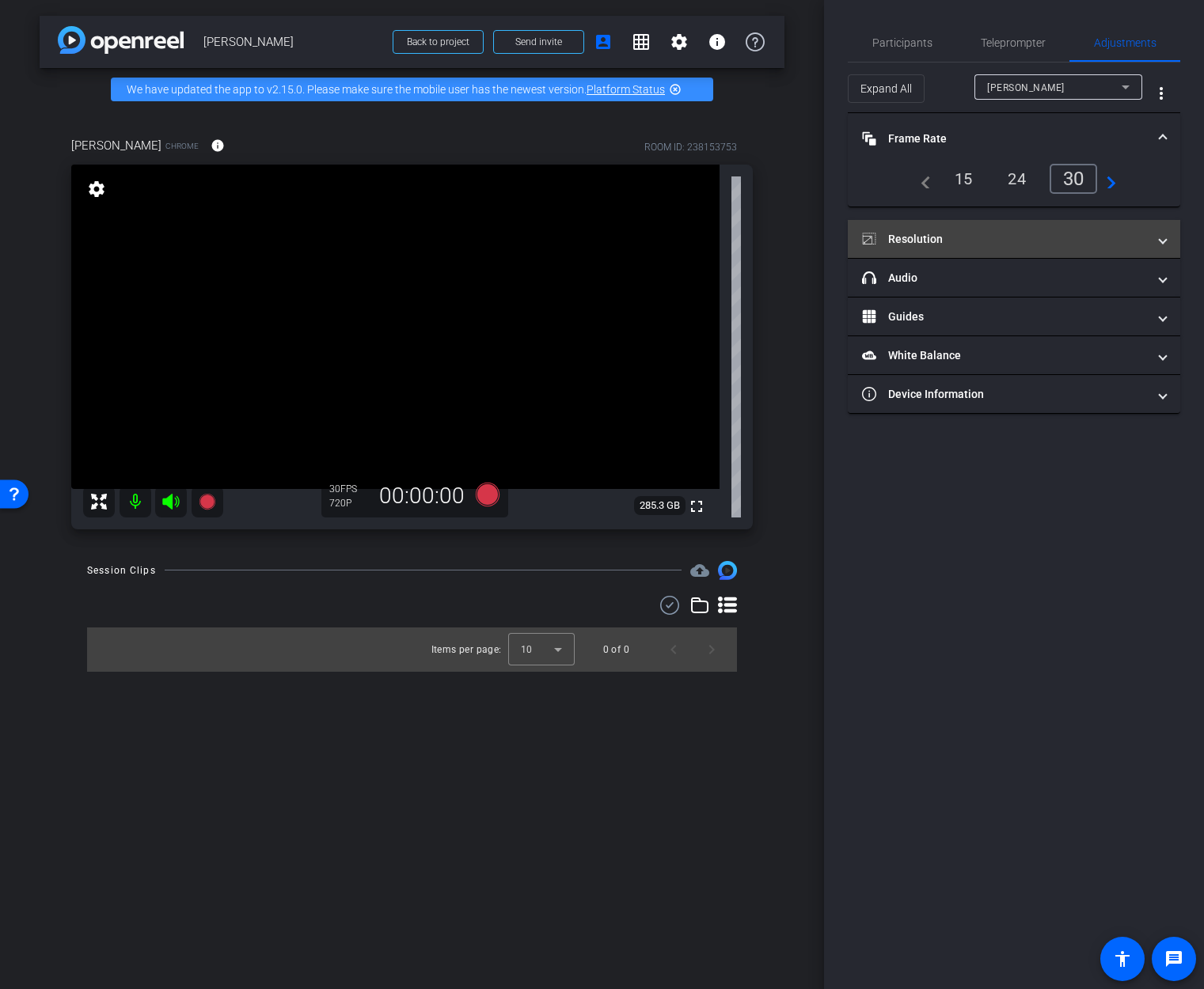
click at [903, 233] on mat-panel-title "Resolution" at bounding box center [1005, 239] width 285 height 17
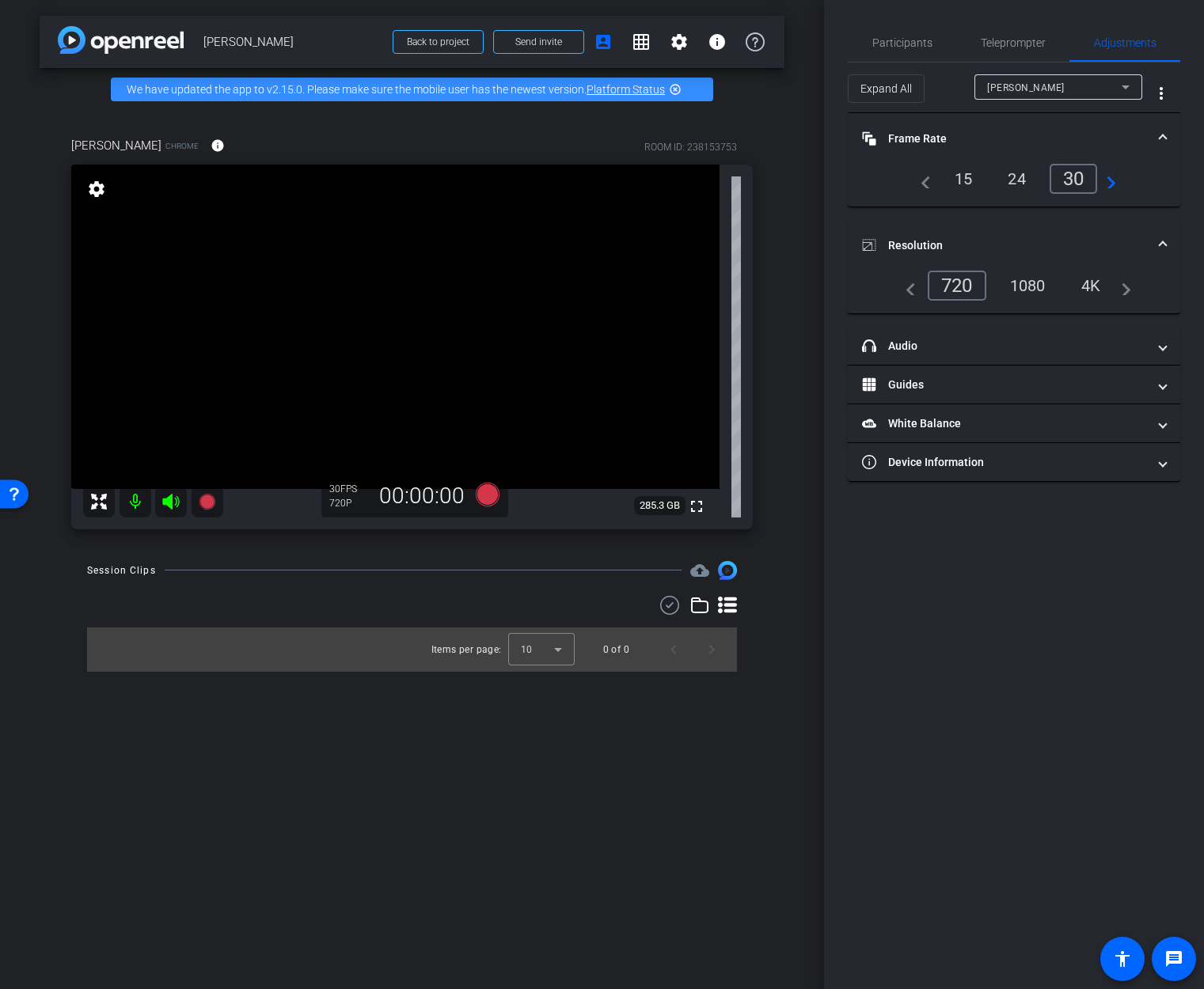
click at [1022, 283] on div "1080" at bounding box center [1028, 285] width 60 height 27
click at [485, 494] on icon at bounding box center [487, 494] width 24 height 24
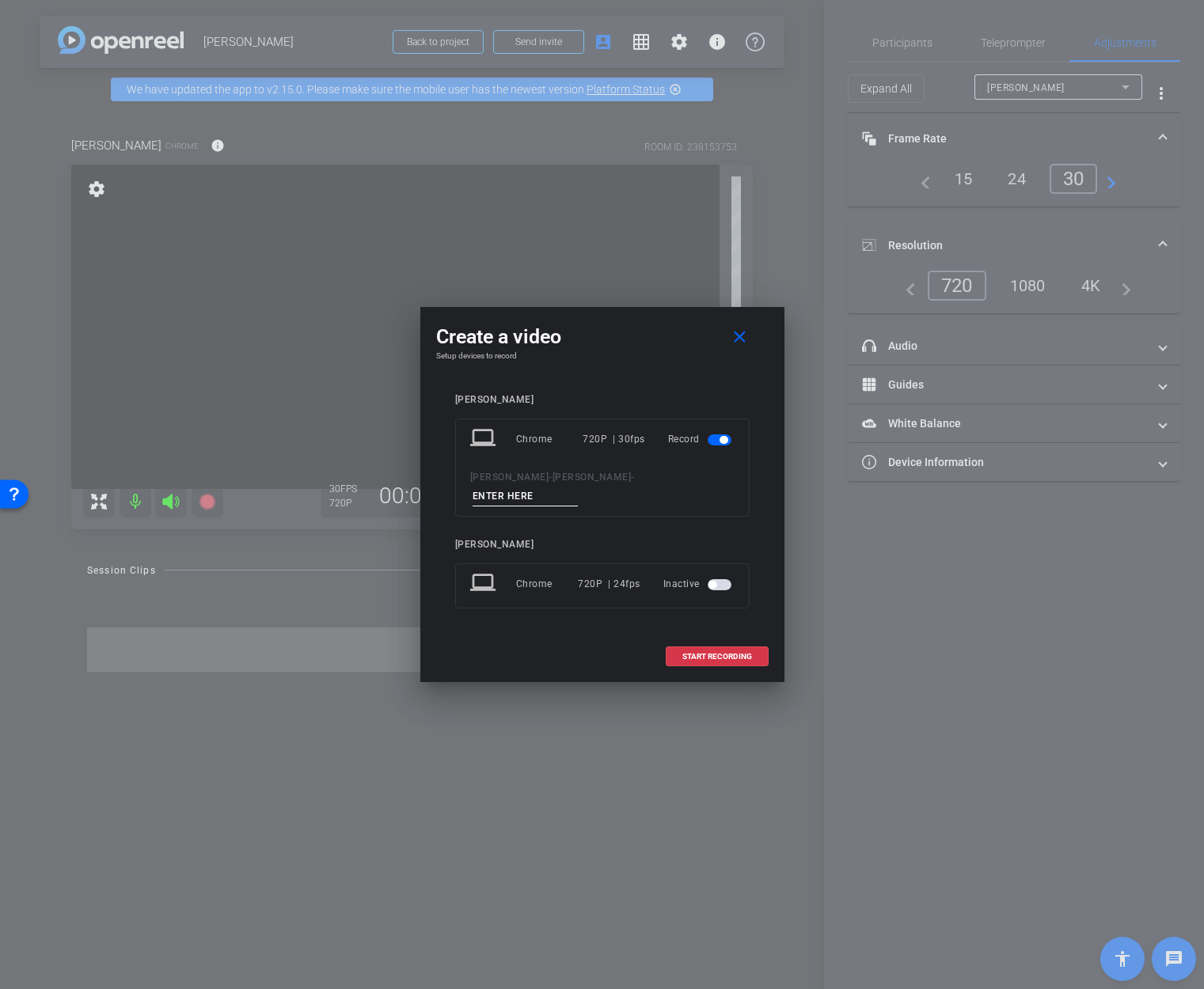
click at [578, 489] on input at bounding box center [525, 497] width 106 height 20
type input "intro"
click at [725, 653] on span "START RECORDING" at bounding box center [717, 656] width 70 height 8
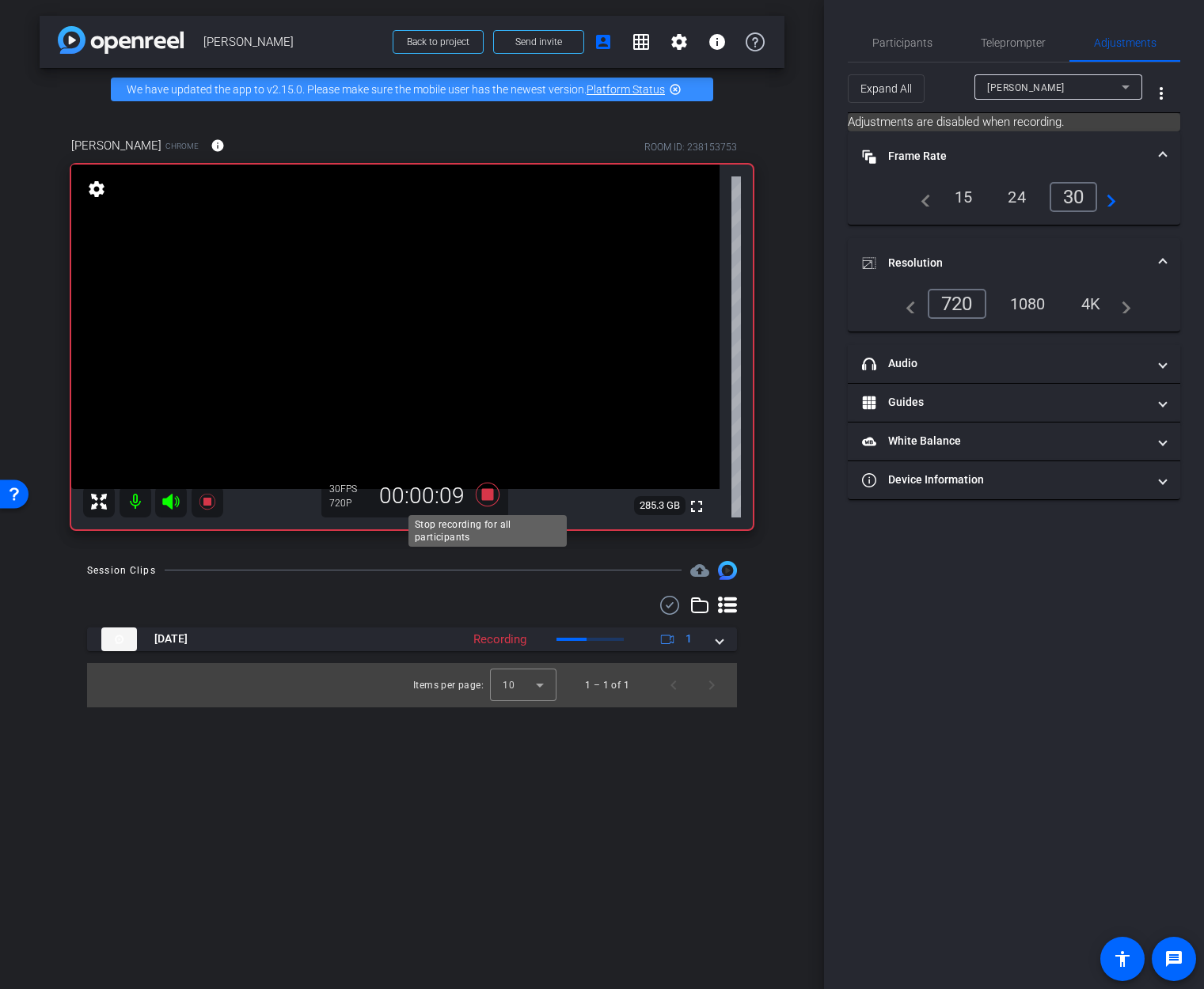
click at [494, 496] on icon at bounding box center [487, 494] width 38 height 28
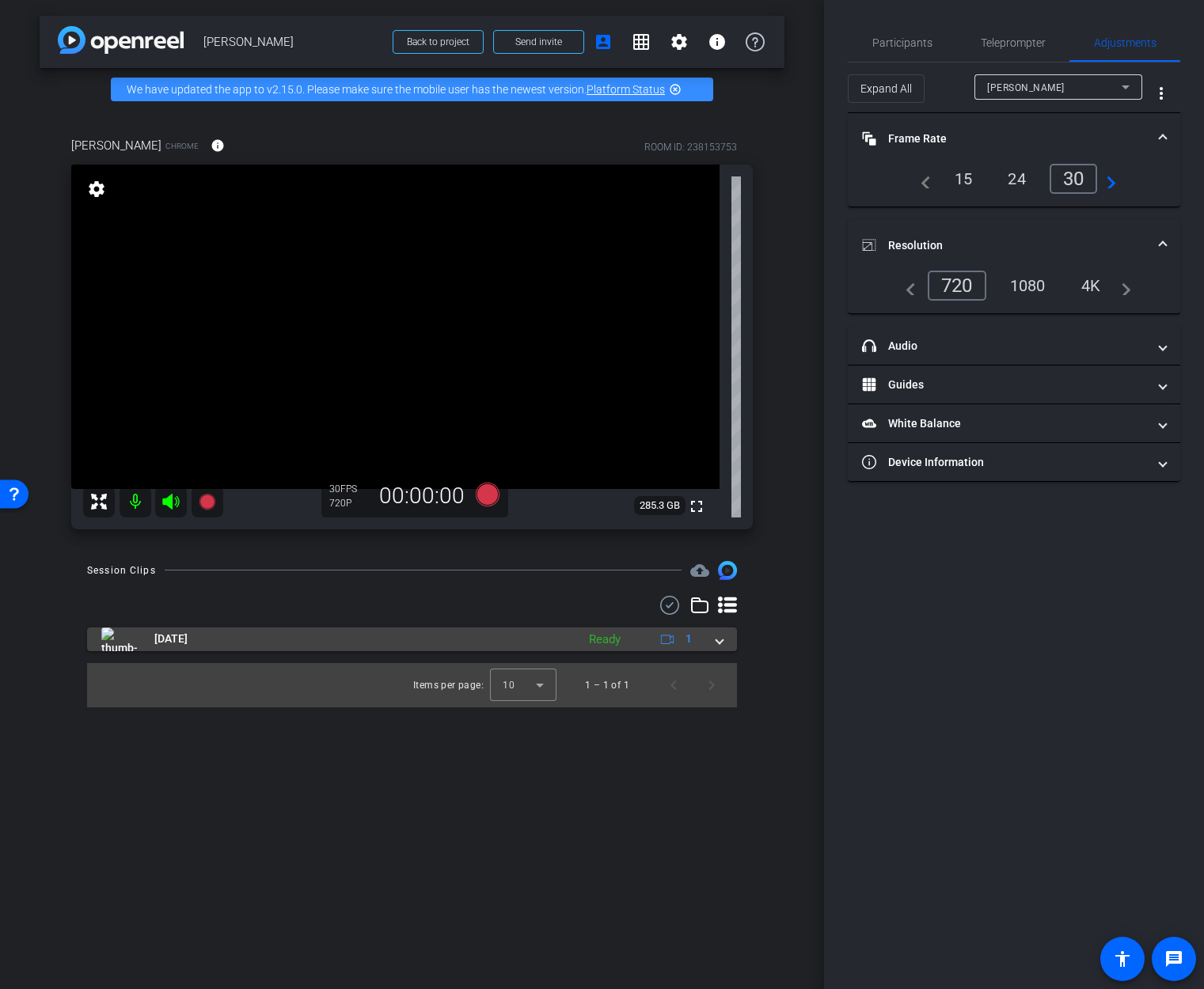
click at [123, 637] on img at bounding box center [119, 640] width 36 height 24
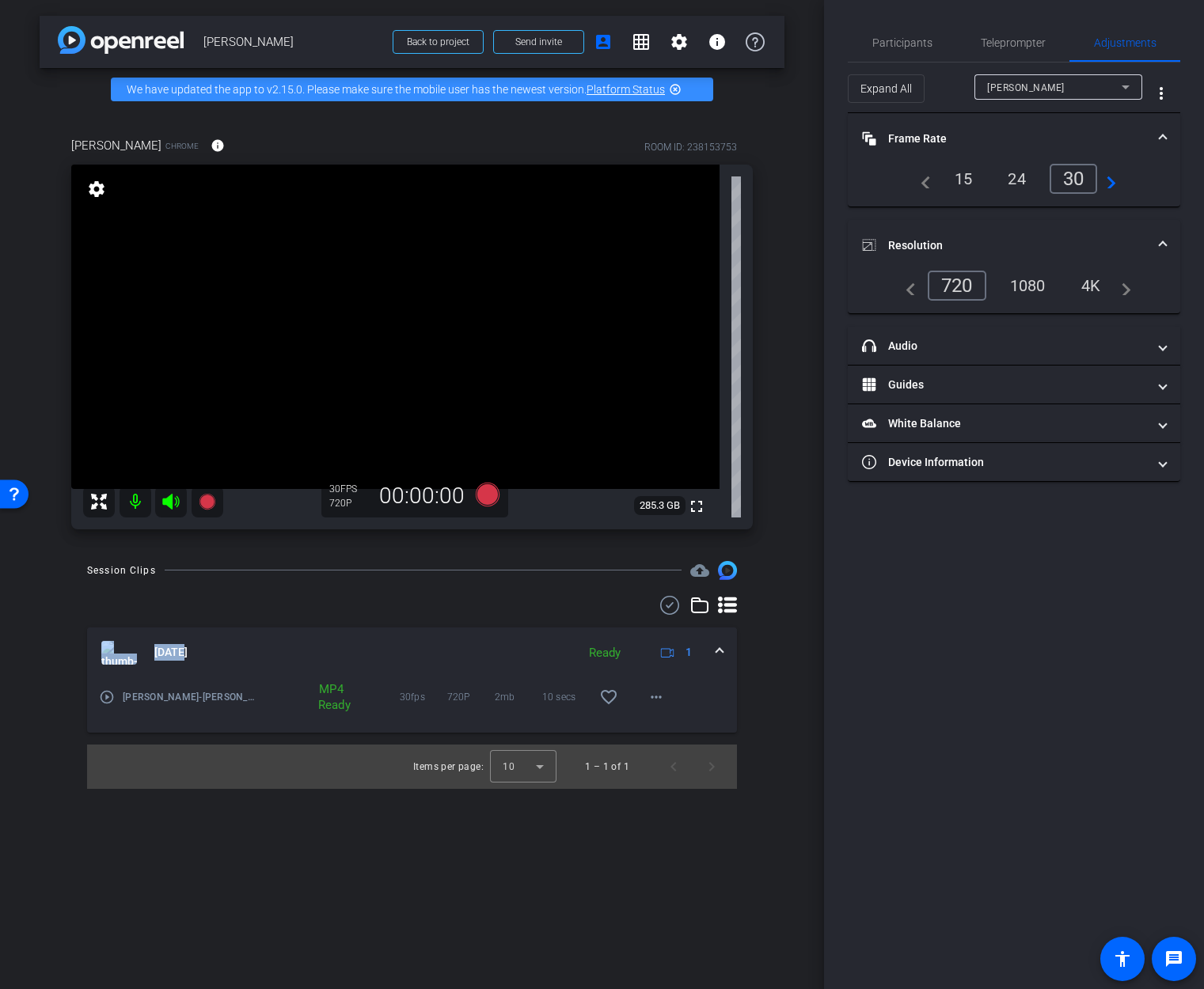
click at [123, 637] on mat-expansion-panel-header "[DATE] Ready 1" at bounding box center [412, 653] width 650 height 51
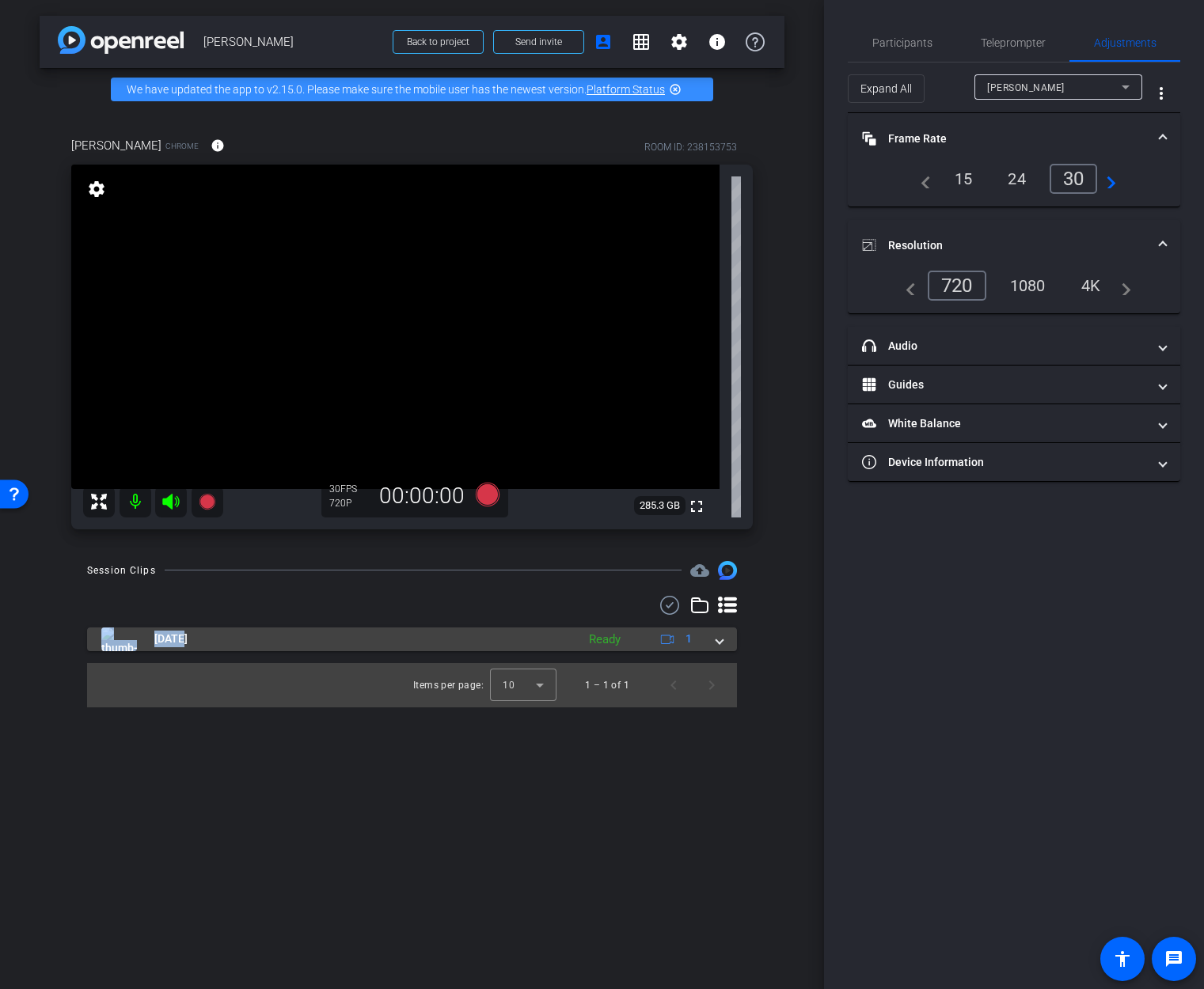
click at [123, 637] on img at bounding box center [119, 640] width 36 height 24
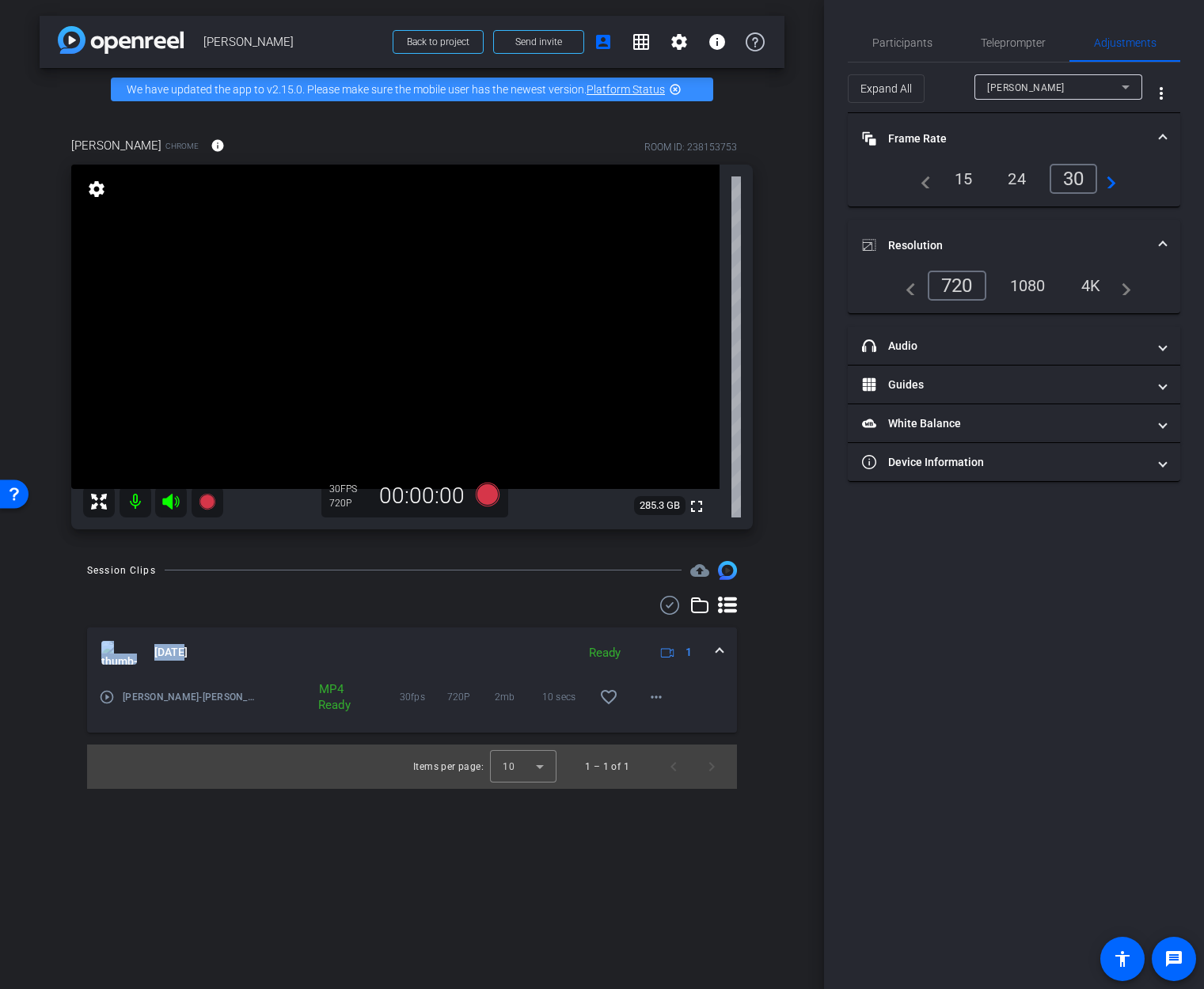
click at [108, 696] on mat-icon "play_circle_outline" at bounding box center [107, 697] width 16 height 16
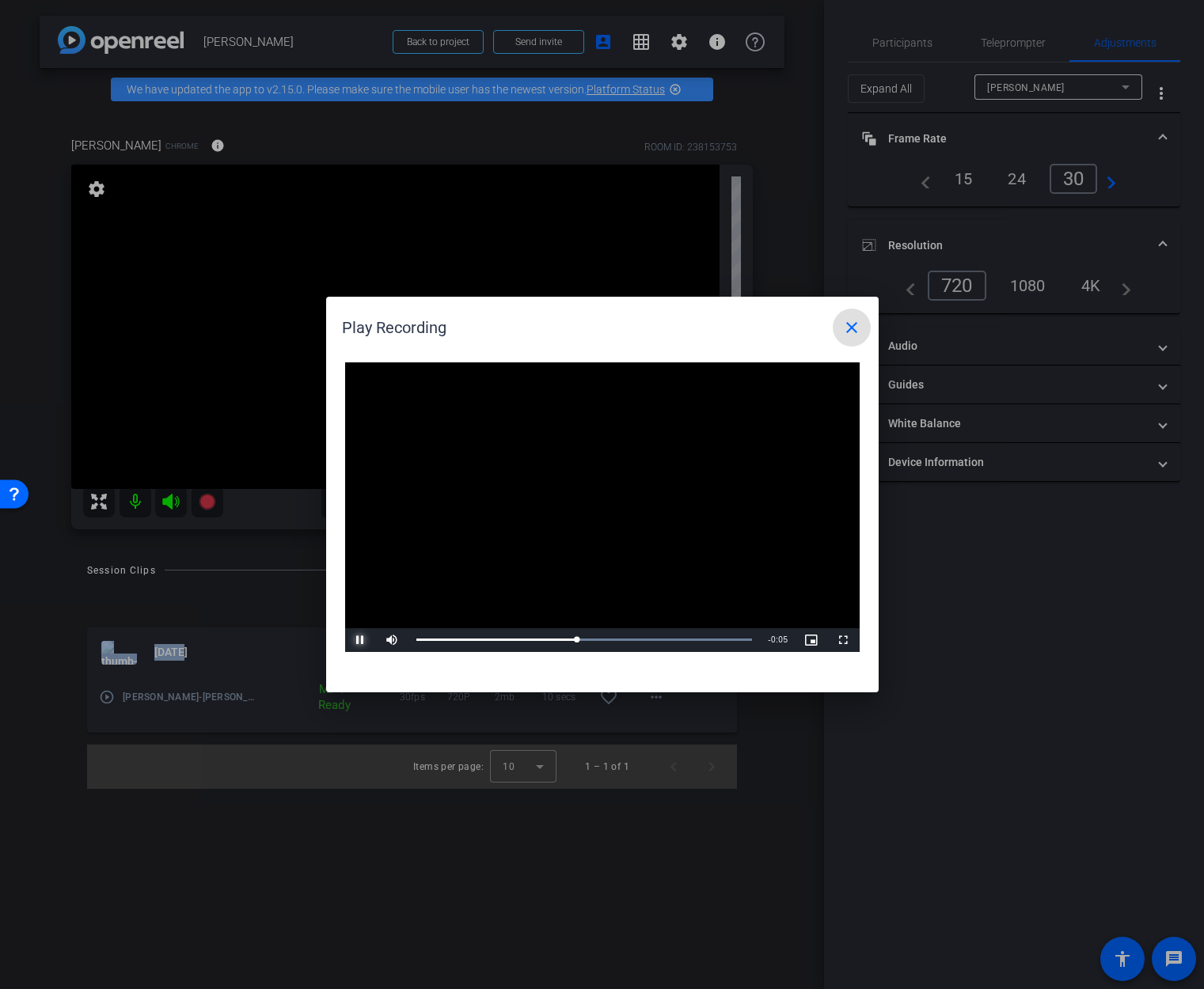
click at [357, 641] on span "Video Player" at bounding box center [360, 641] width 31 height 0
click at [849, 322] on mat-icon "close" at bounding box center [851, 327] width 19 height 19
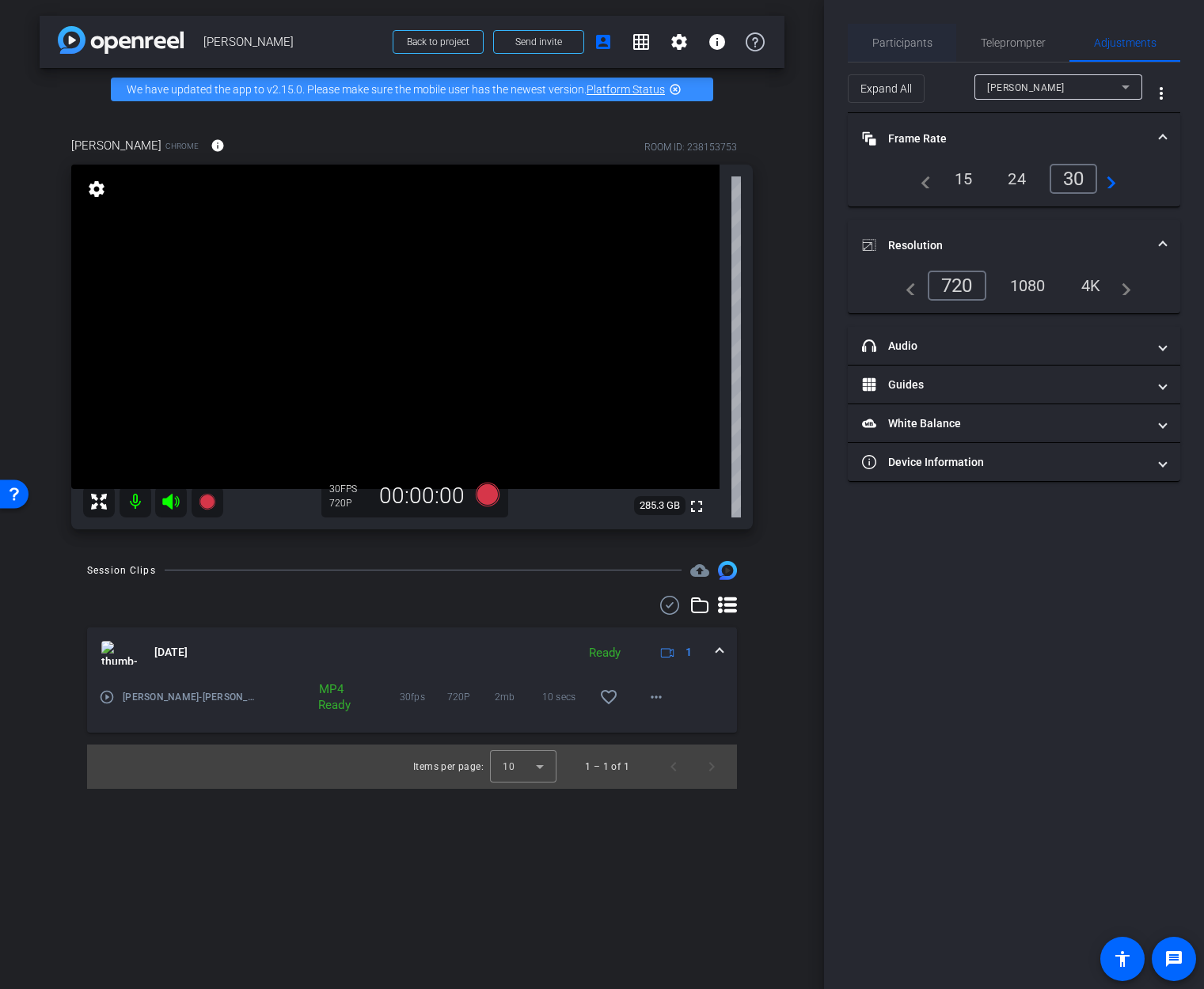
click at [906, 46] on span "Participants" at bounding box center [902, 42] width 60 height 11
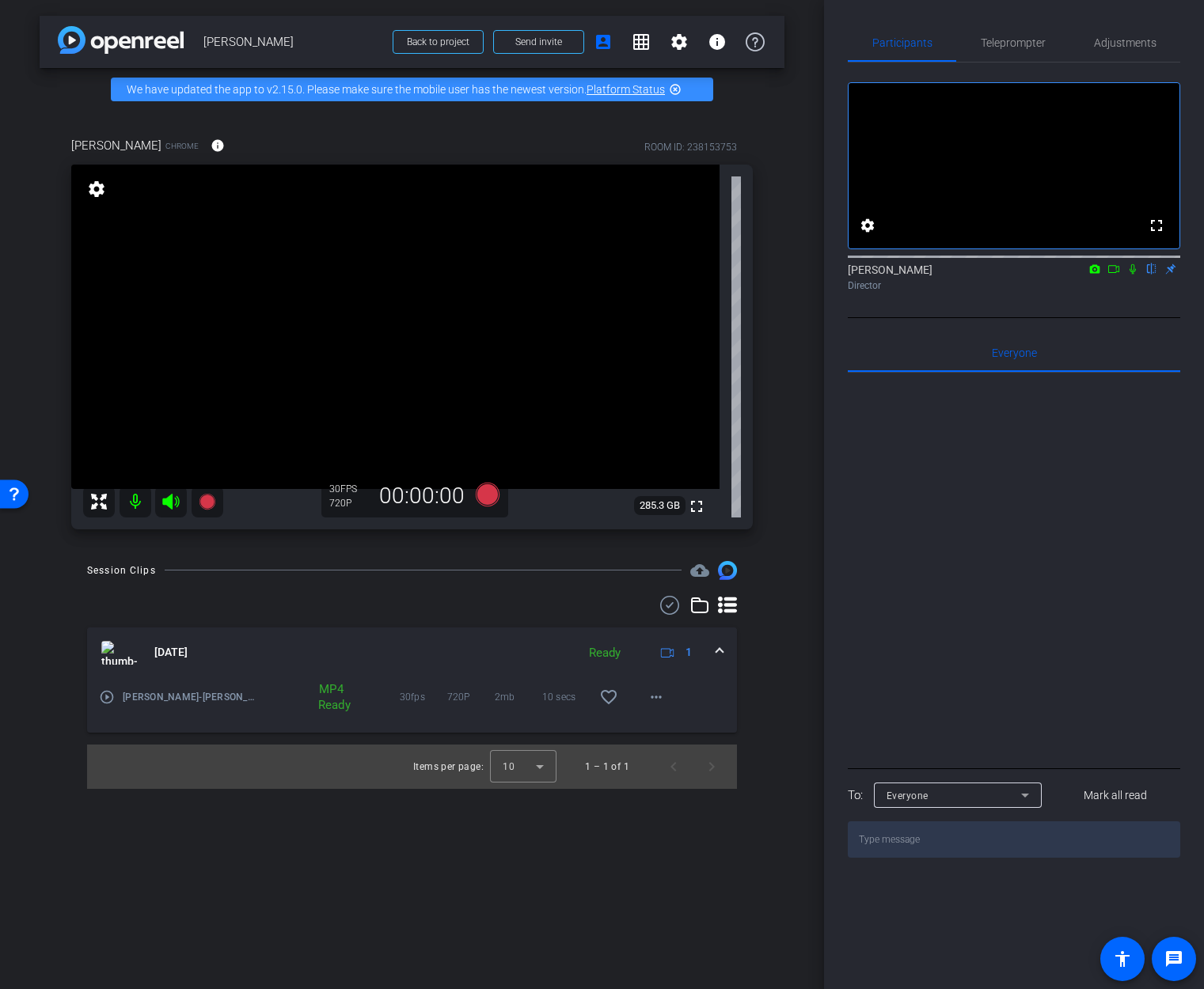
click at [1114, 275] on icon at bounding box center [1114, 269] width 13 height 11
click at [490, 488] on icon at bounding box center [487, 494] width 24 height 24
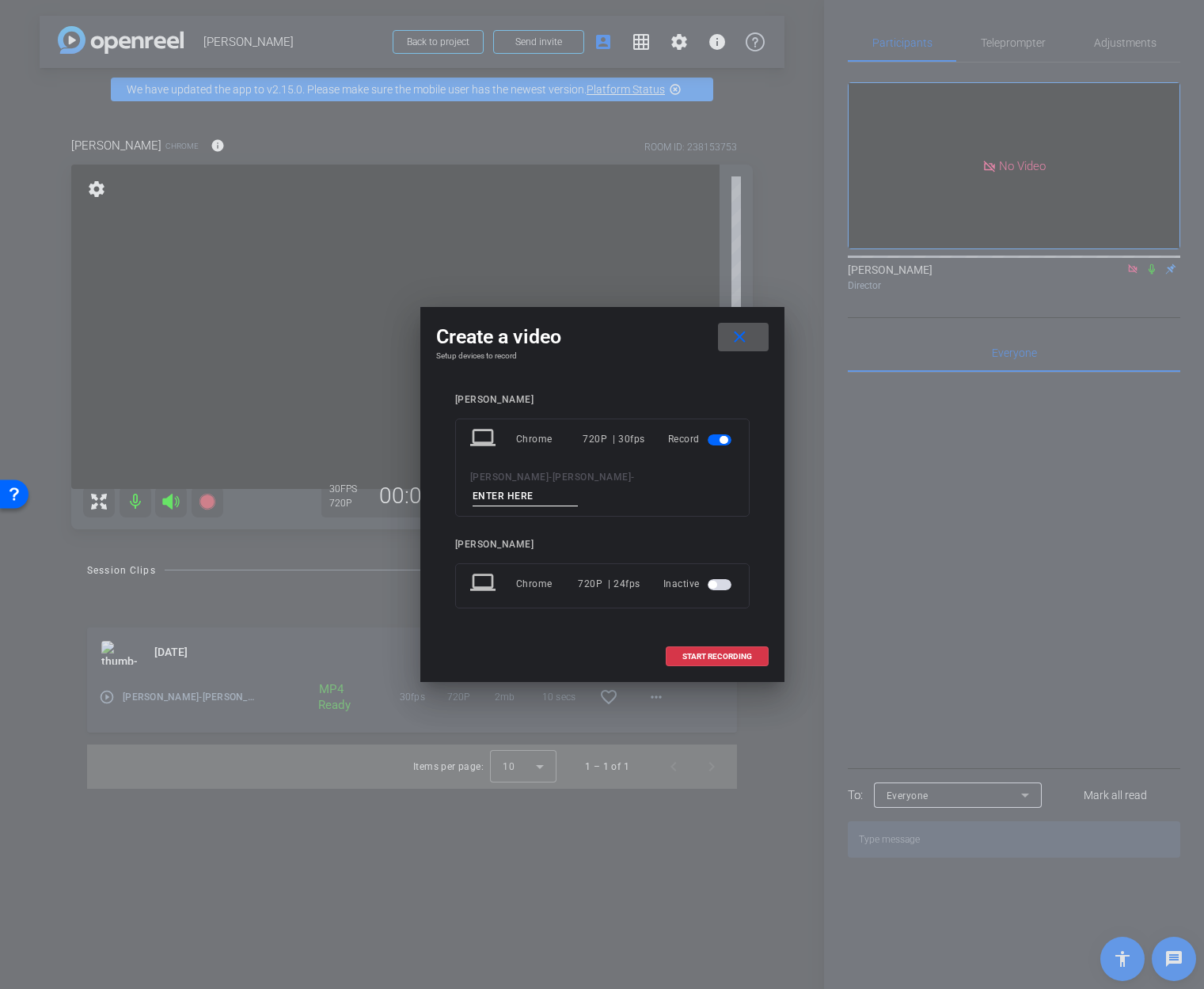
click at [578, 487] on input at bounding box center [525, 497] width 106 height 20
type input "1"
click at [749, 653] on span "START RECORDING" at bounding box center [717, 656] width 70 height 8
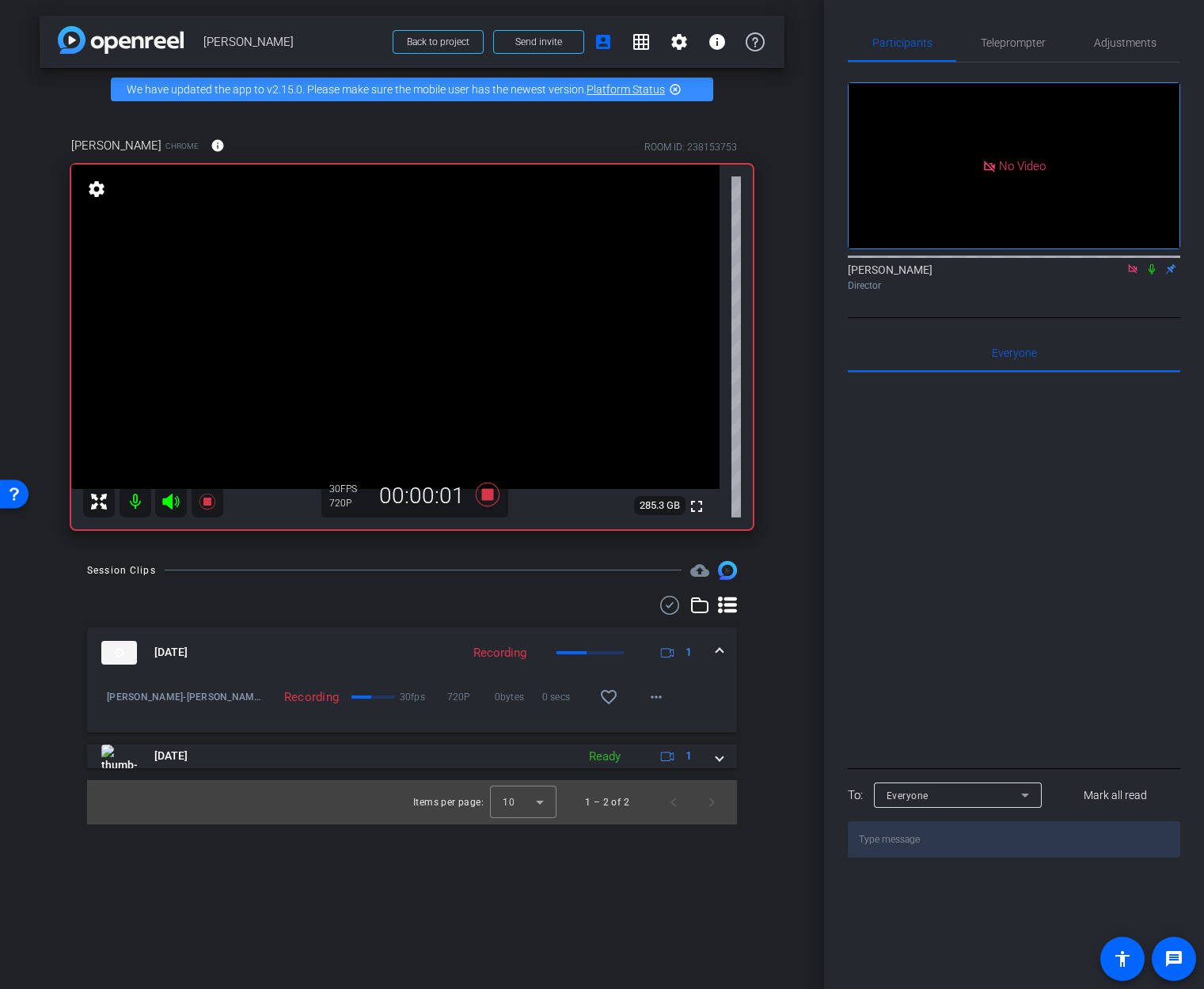
click at [1152, 275] on icon at bounding box center [1152, 269] width 13 height 11
click at [1149, 275] on icon at bounding box center [1152, 269] width 13 height 11
click at [486, 490] on icon at bounding box center [487, 494] width 24 height 24
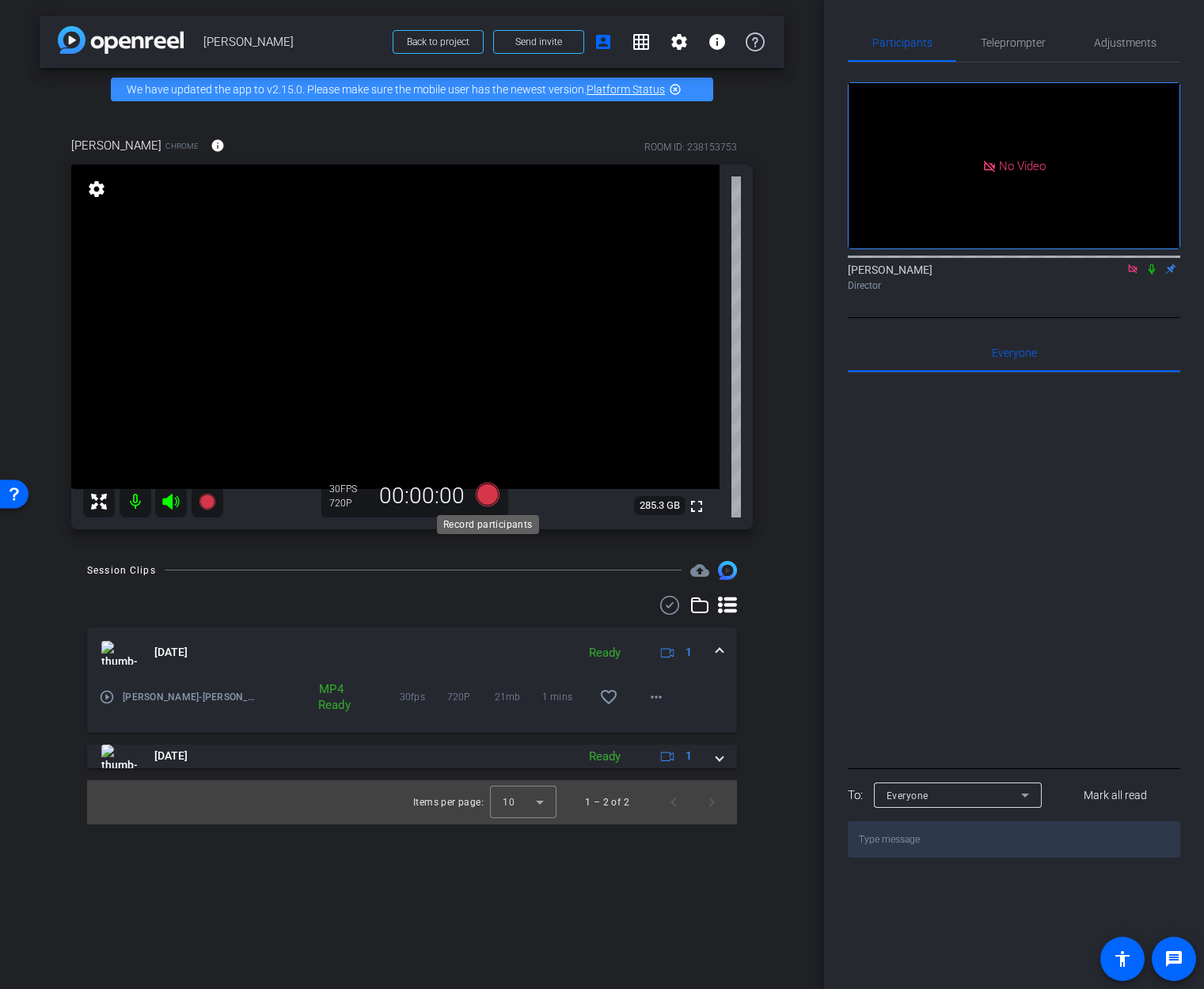
click at [486, 498] on icon at bounding box center [487, 494] width 24 height 24
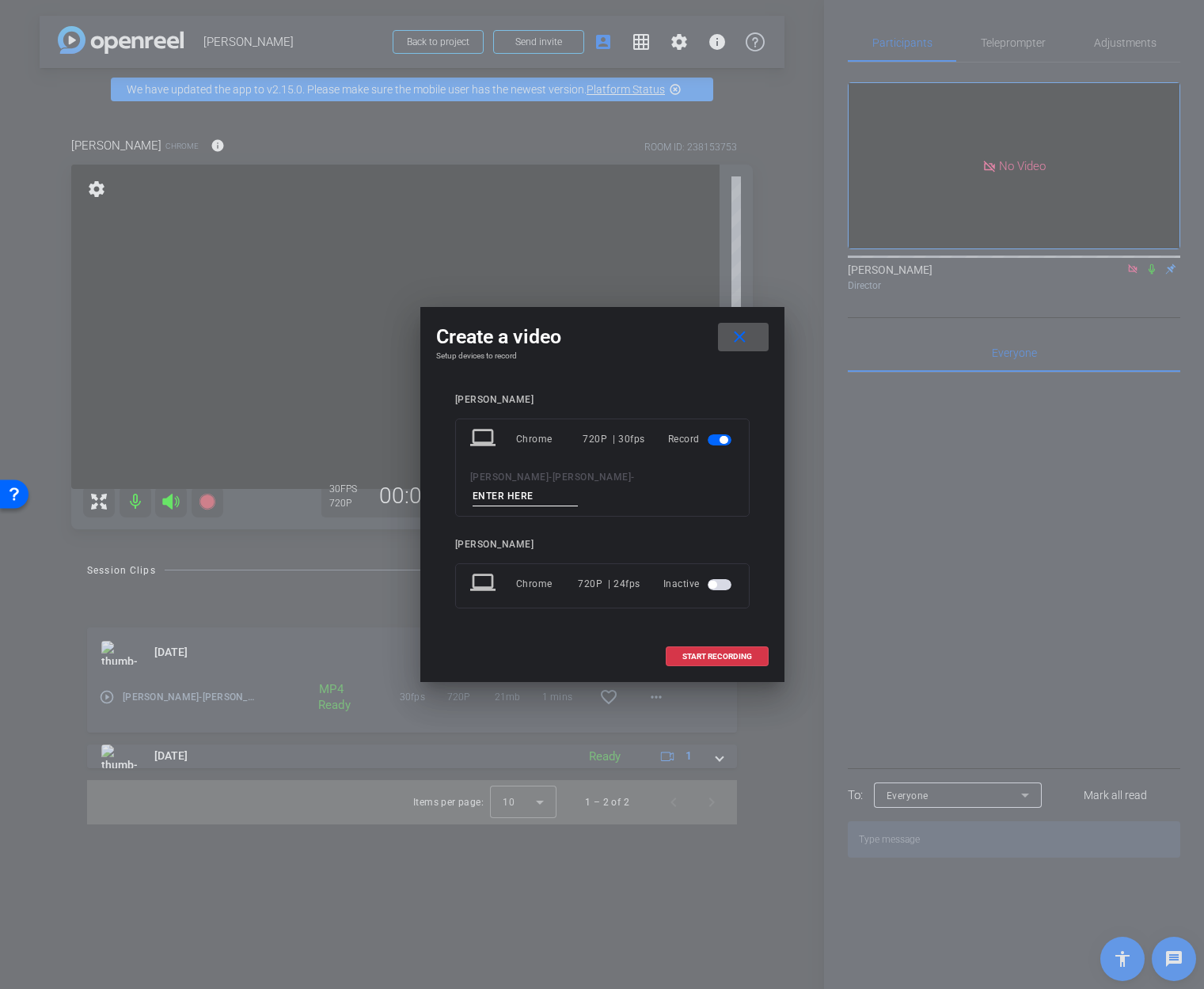
click at [578, 487] on input at bounding box center [525, 497] width 106 height 20
type input "2"
click at [739, 653] on span "START RECORDING" at bounding box center [717, 656] width 70 height 8
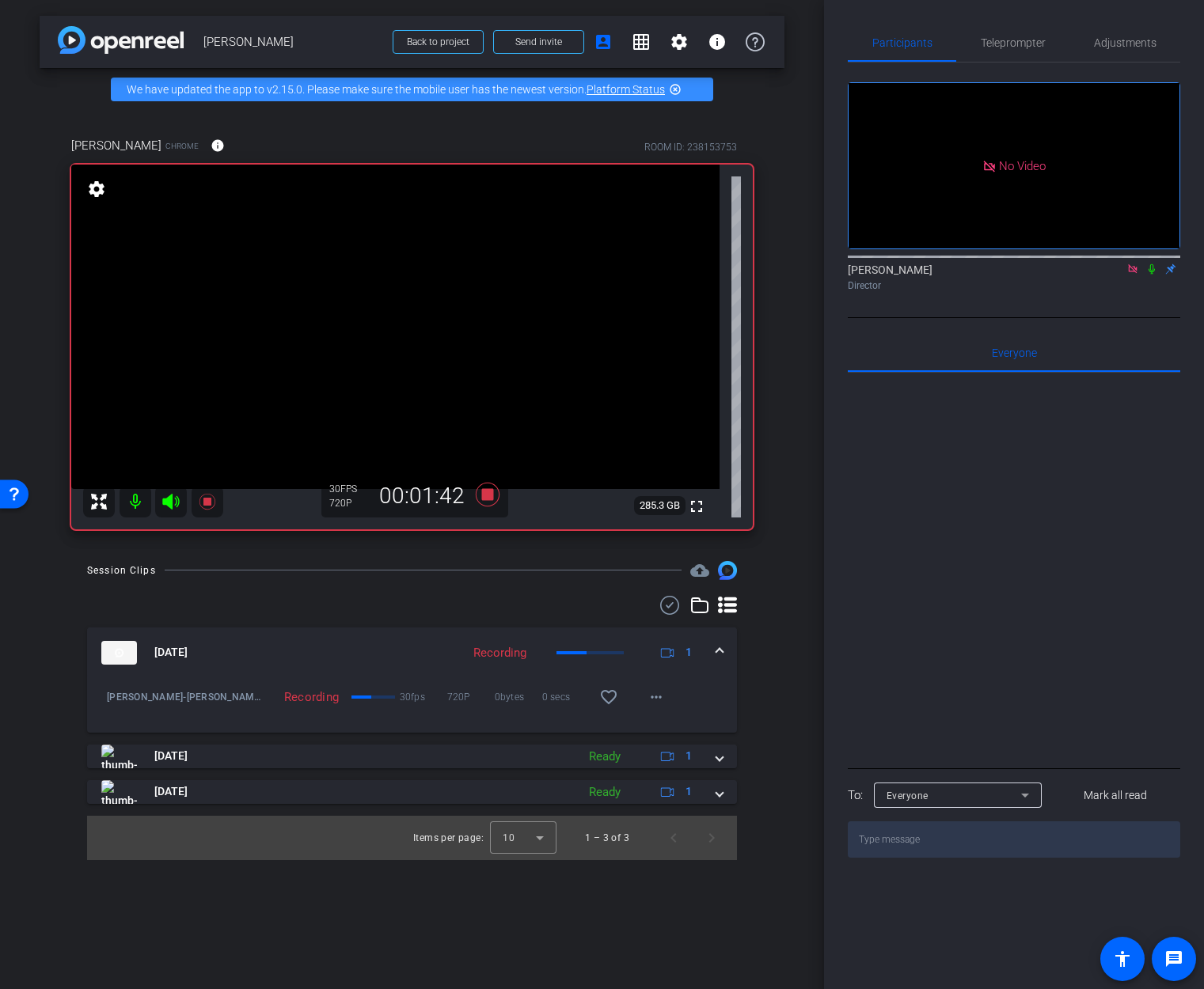
drag, startPoint x: 1148, startPoint y: 285, endPoint x: 1161, endPoint y: 290, distance: 13.9
click at [1148, 275] on icon at bounding box center [1152, 269] width 13 height 11
click at [1154, 275] on icon at bounding box center [1152, 269] width 13 height 11
click at [487, 494] on icon at bounding box center [487, 494] width 24 height 24
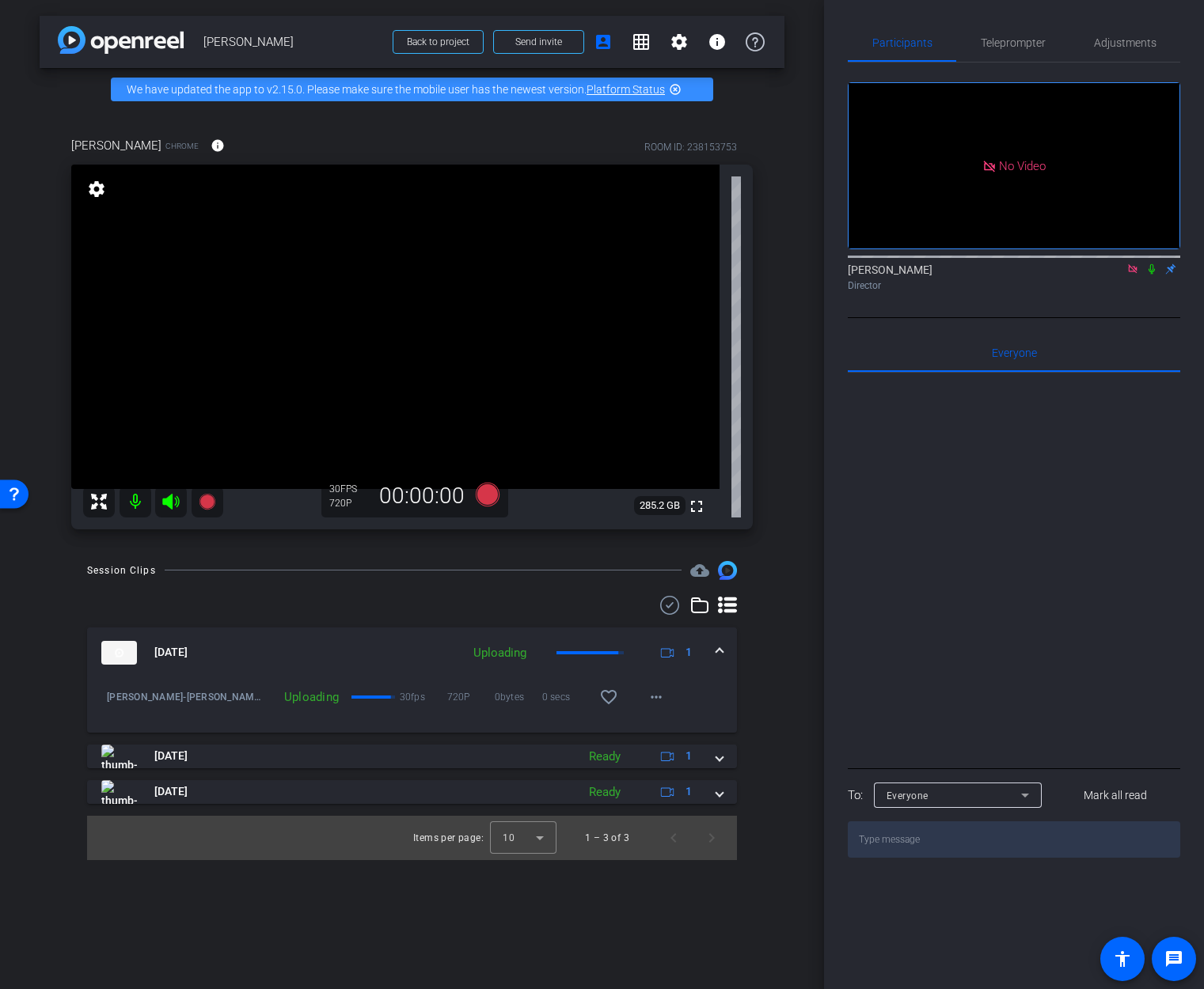
click at [1130, 273] on icon at bounding box center [1131, 268] width 8 height 8
click at [980, 521] on div at bounding box center [1014, 569] width 333 height 392
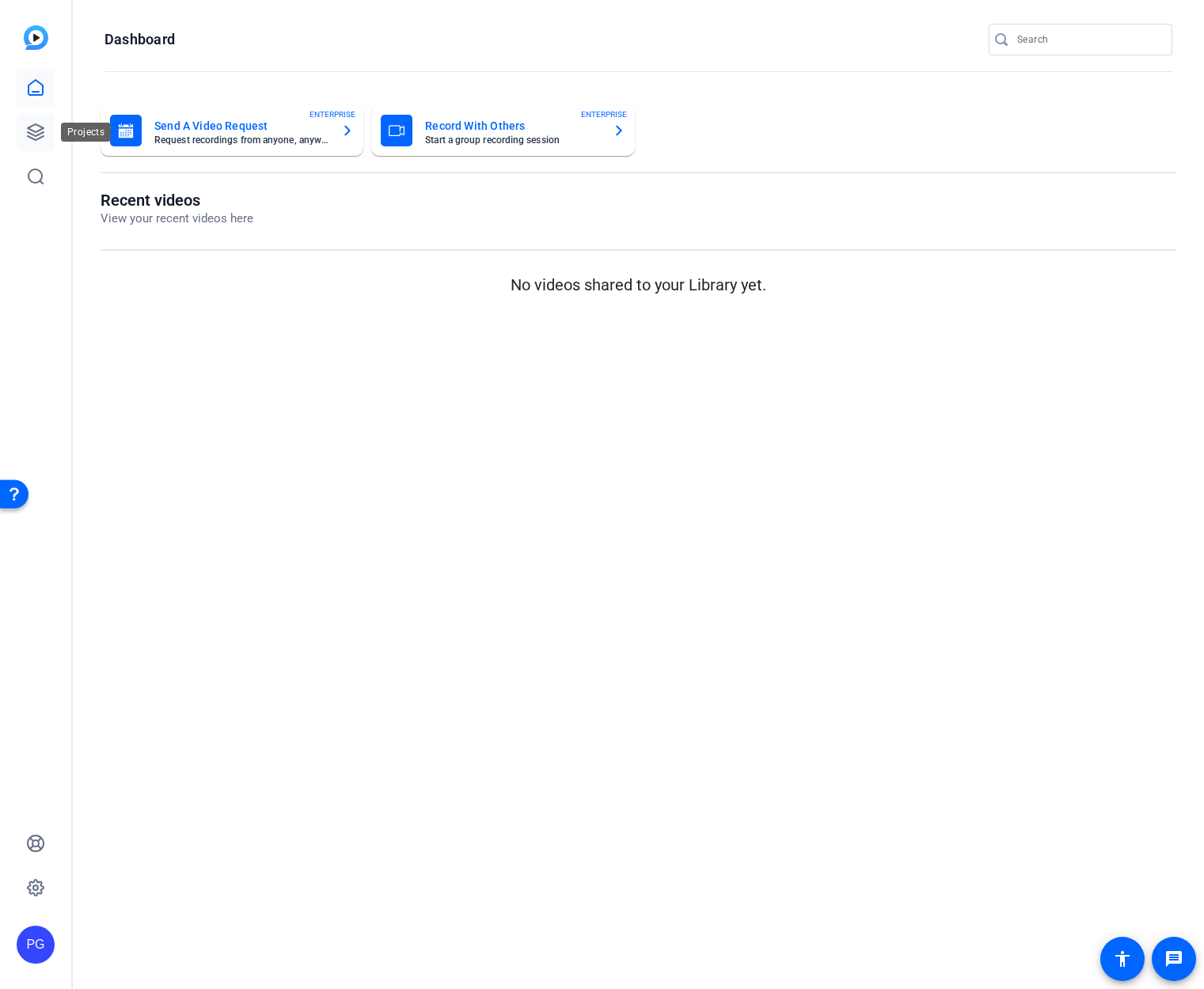
click at [29, 126] on icon at bounding box center [35, 131] width 19 height 19
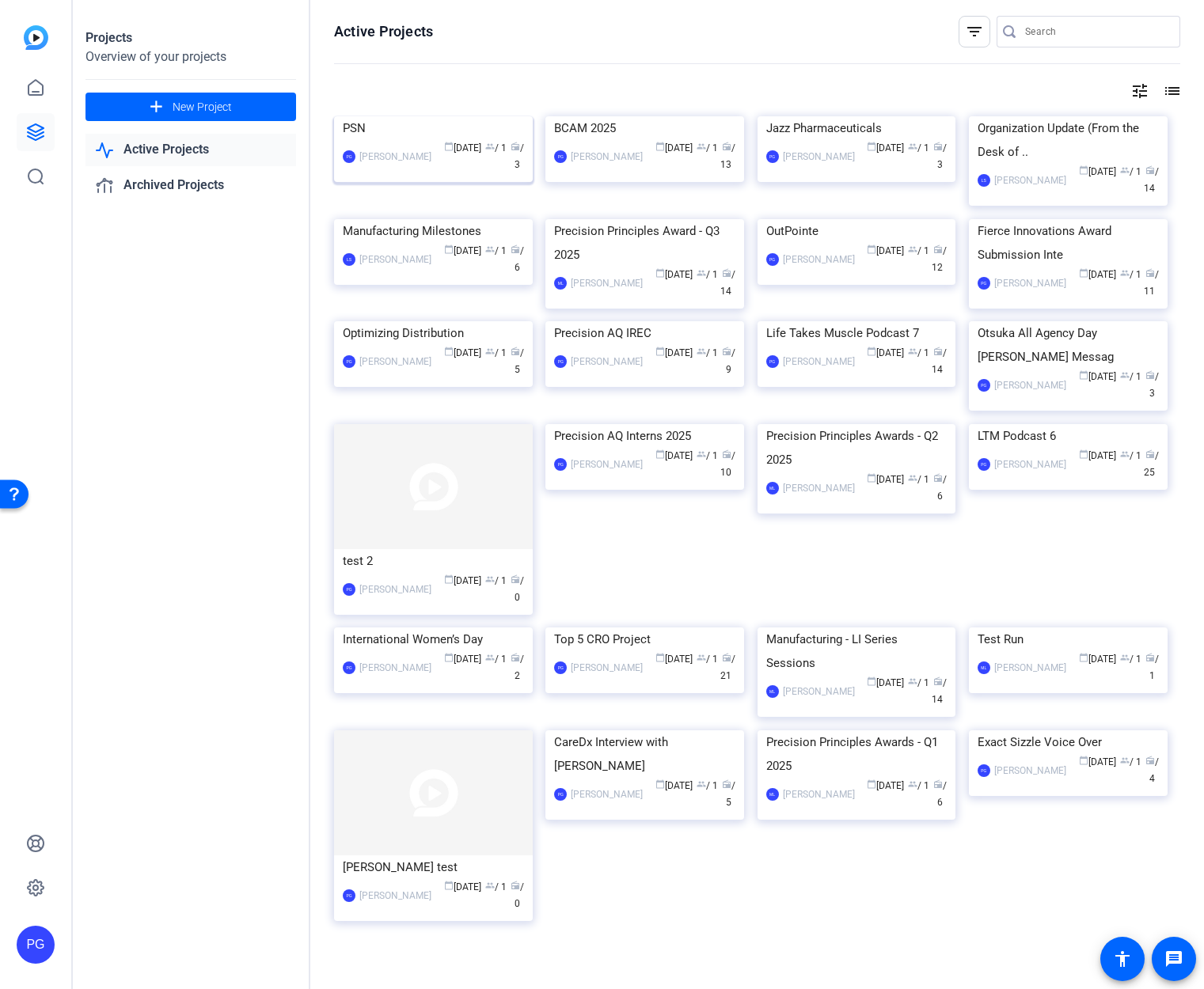
click at [431, 117] on img at bounding box center [433, 117] width 199 height 0
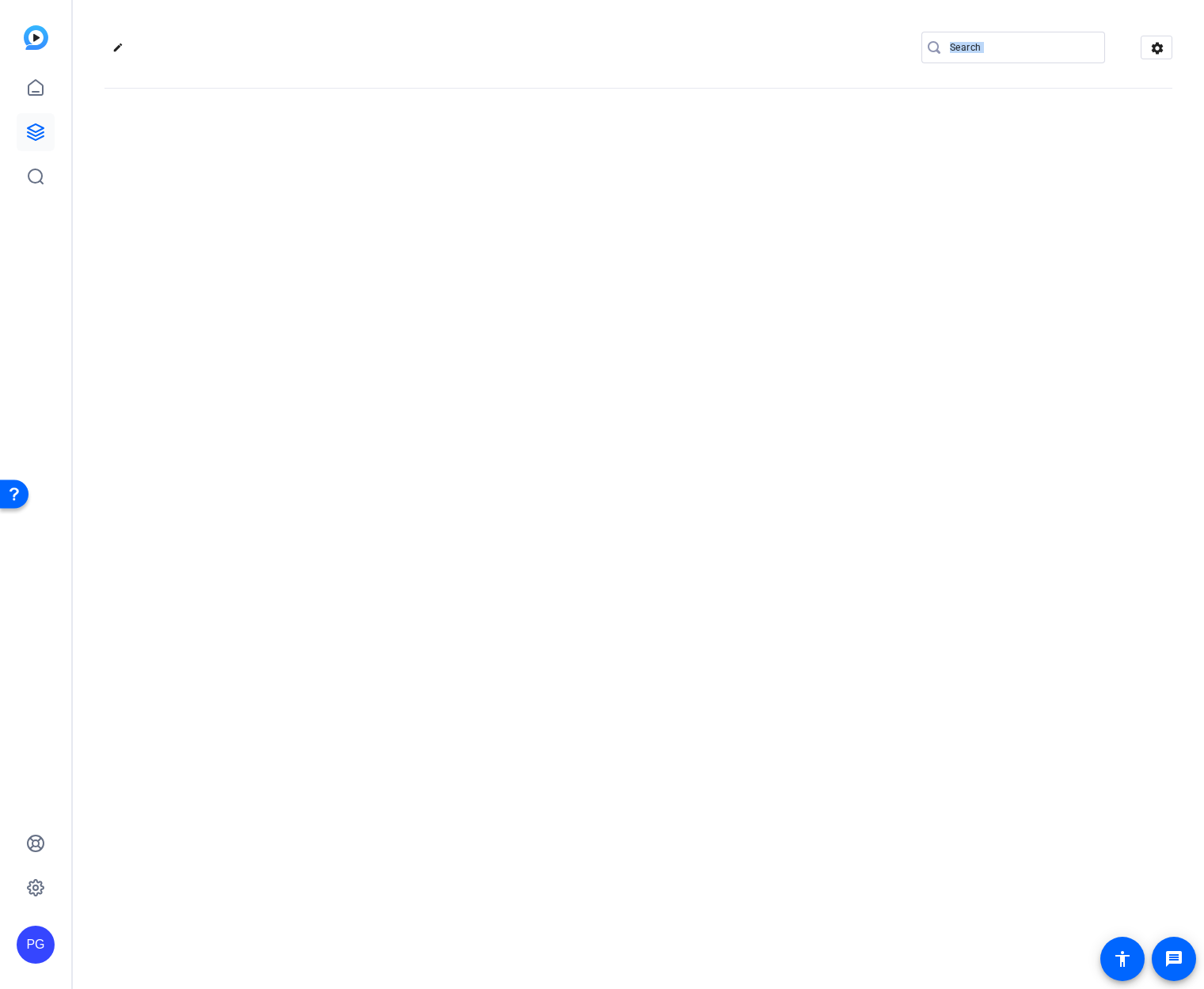
click at [431, 171] on div "edit settings" at bounding box center [638, 494] width 1130 height 989
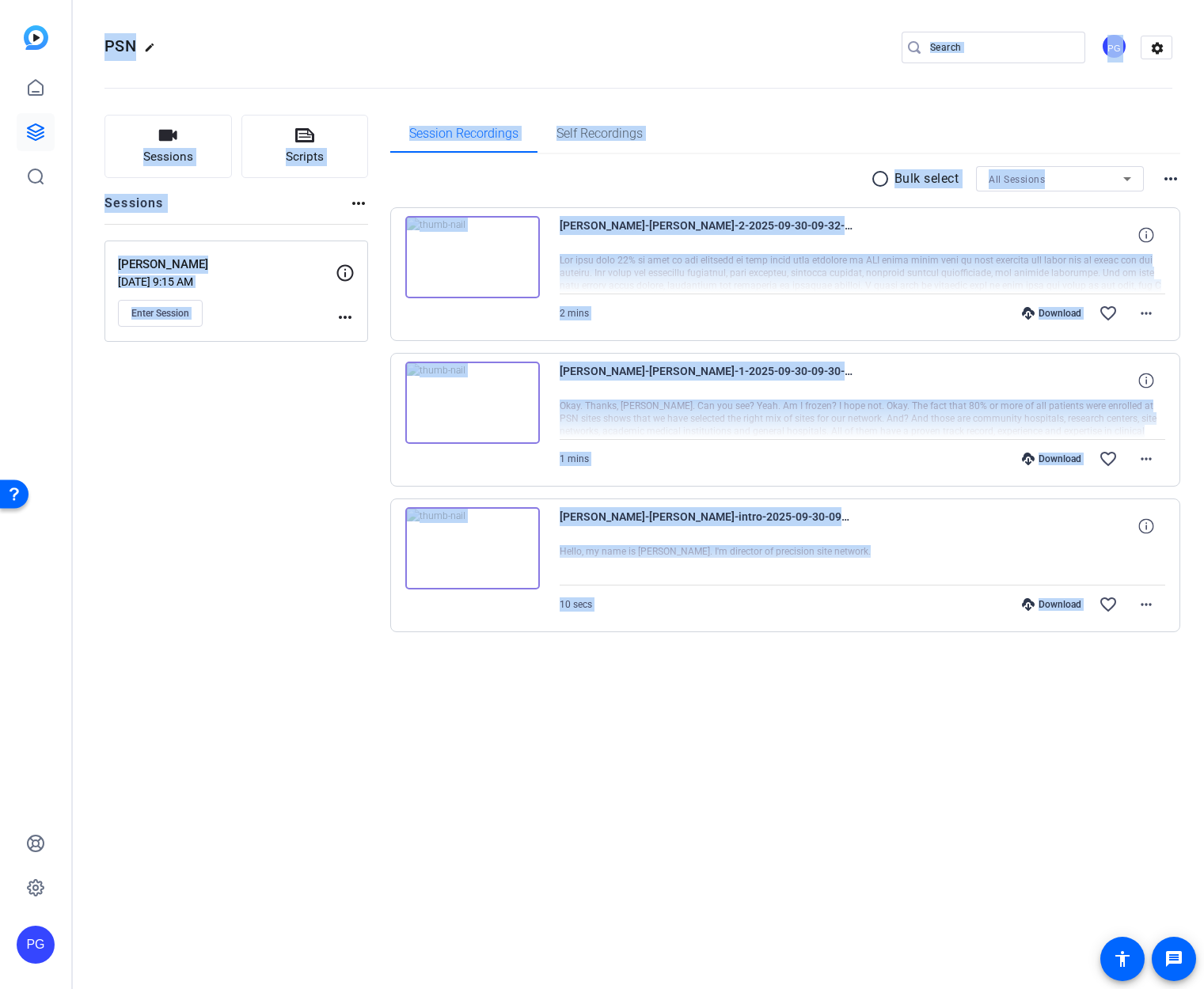
click at [517, 682] on div "radio_button_unchecked Bulk select All Sessions more_horiz Deana Demjan-Deana-2…" at bounding box center [786, 418] width 790 height 529
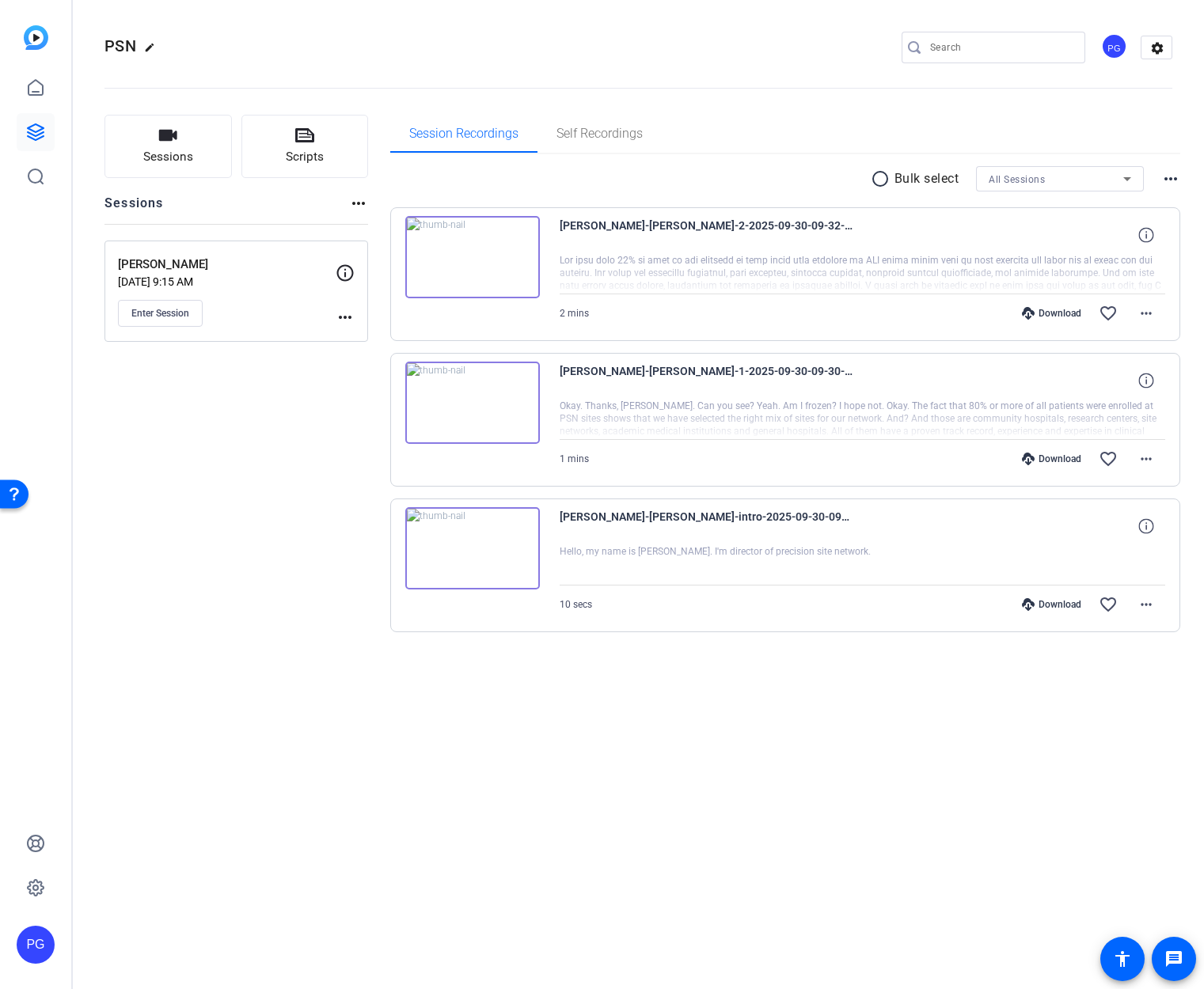
click at [496, 247] on img at bounding box center [472, 257] width 134 height 83
click at [468, 254] on img at bounding box center [472, 257] width 134 height 83
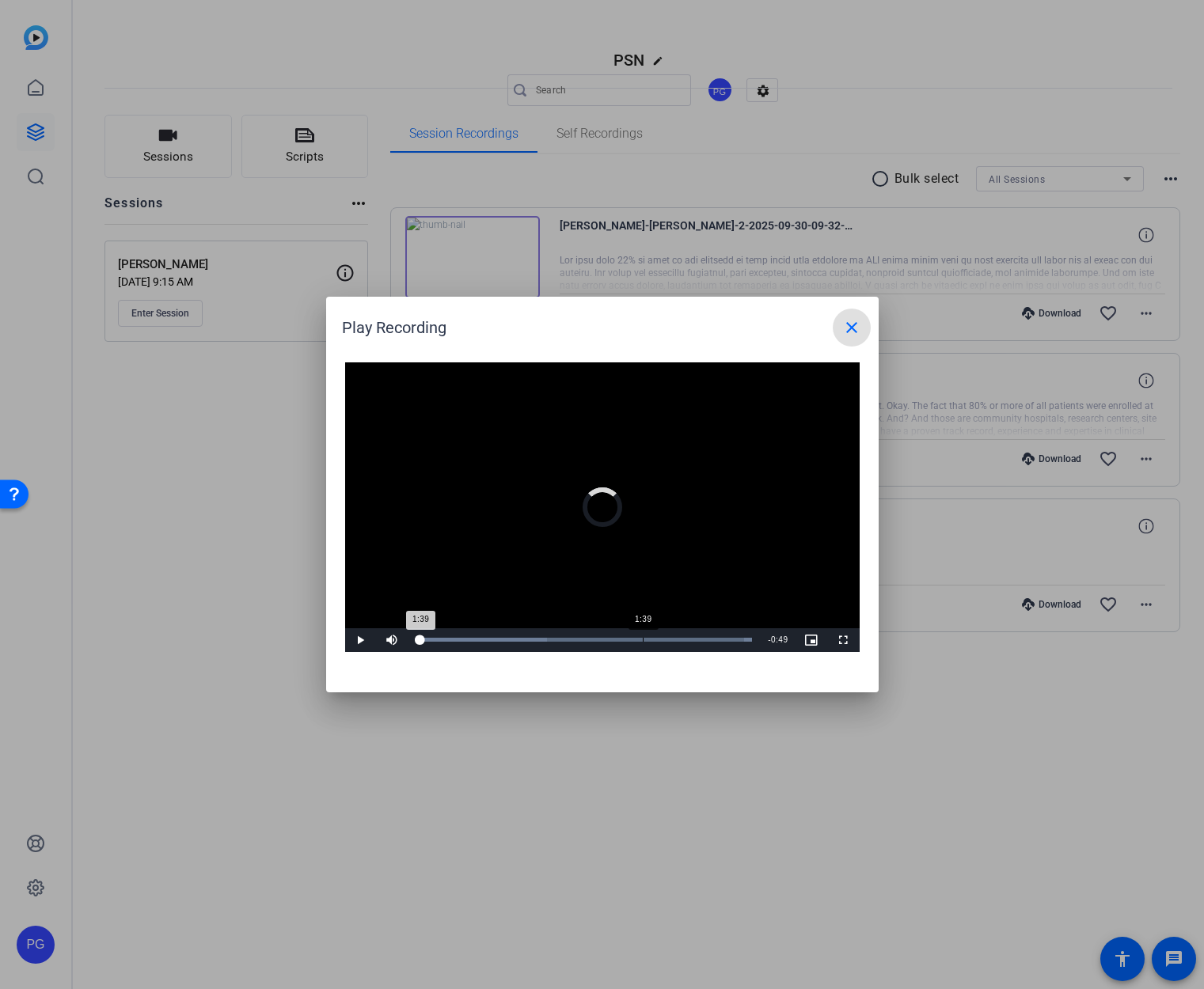
click at [642, 639] on div "1:39" at bounding box center [642, 640] width 1 height 4
